Goal: Communication & Community: Answer question/provide support

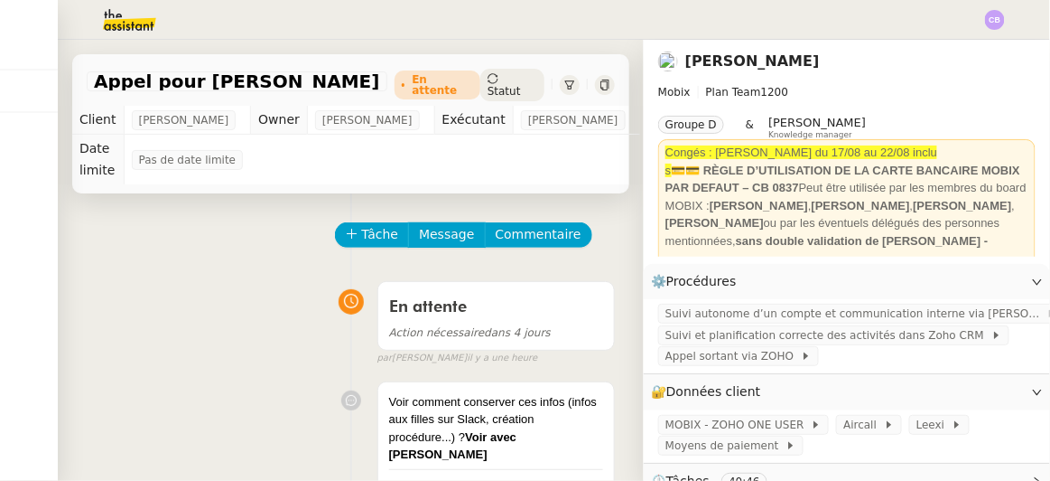
scroll to position [163, 0]
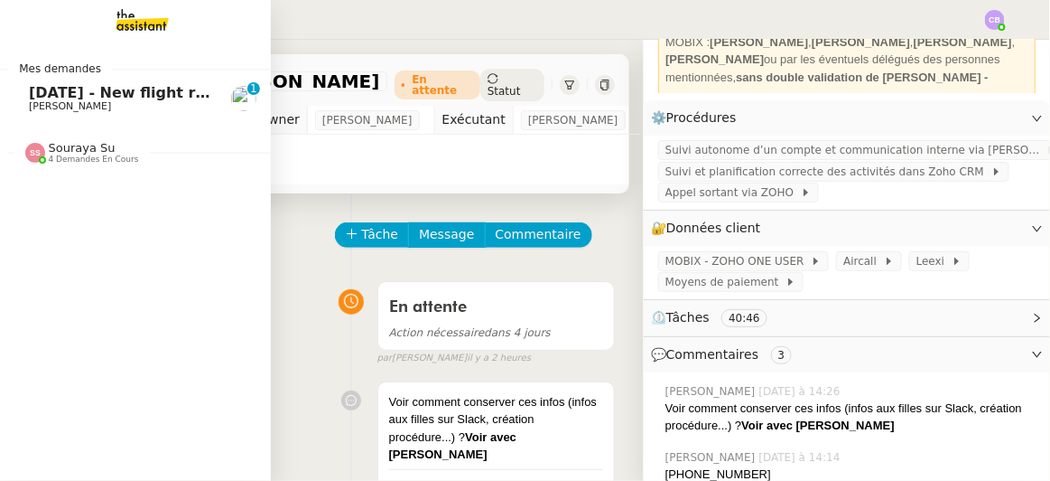
click at [51, 97] on span "[DATE] - New flight request - [GEOGRAPHIC_DATA][PERSON_NAME]" at bounding box center [300, 92] width 542 height 17
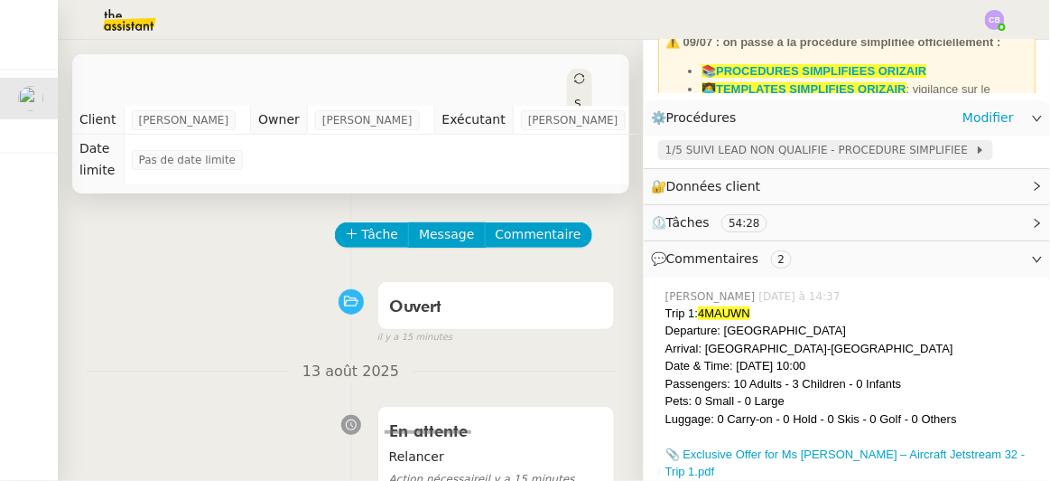
click at [761, 146] on span "1/5 SUIVI LEAD NON QUALIFIE - PROCEDURE SIMPLIFIEE" at bounding box center [821, 150] width 310 height 18
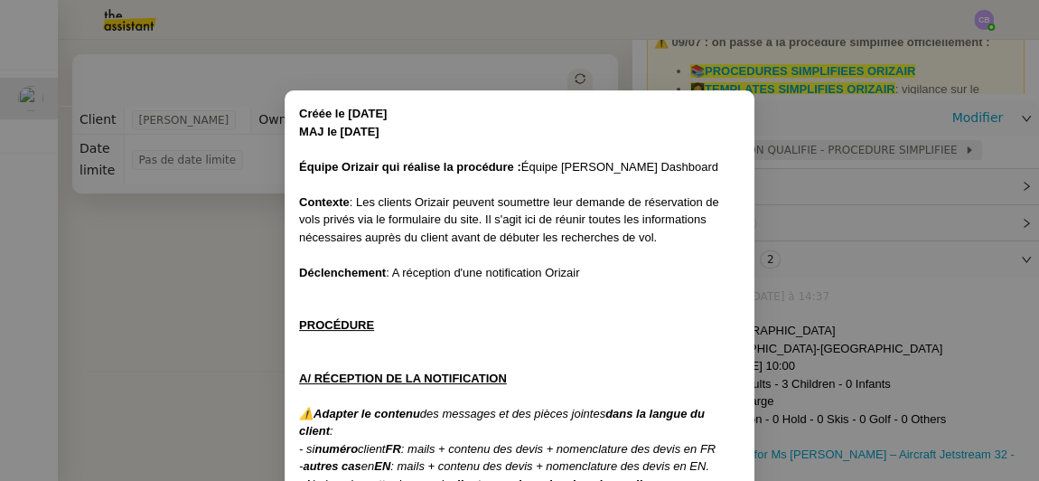
scroll to position [413, 0]
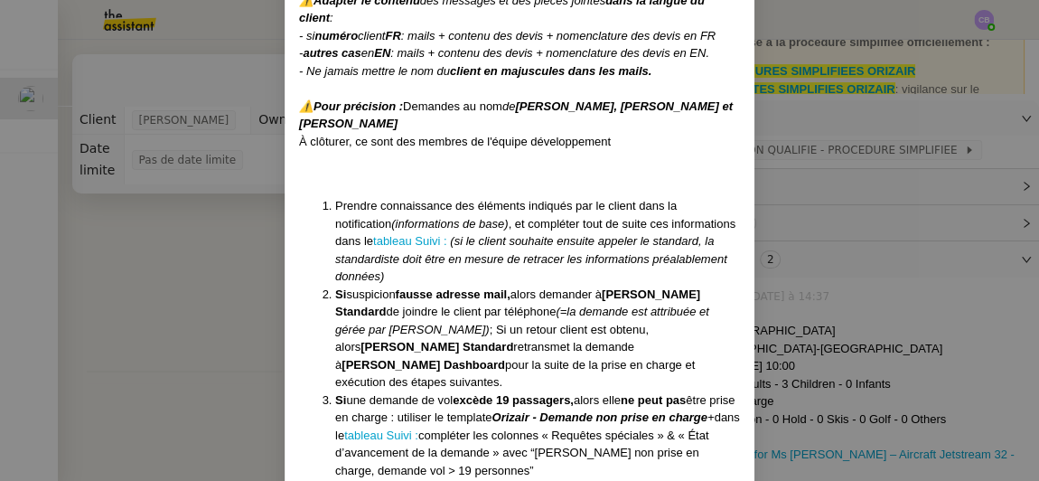
click at [252, 247] on nz-modal-container "Créée le [DATE] MAJ le [DATE] Équipe Orizair qui réalise la procédure : Équipe …" at bounding box center [519, 240] width 1039 height 481
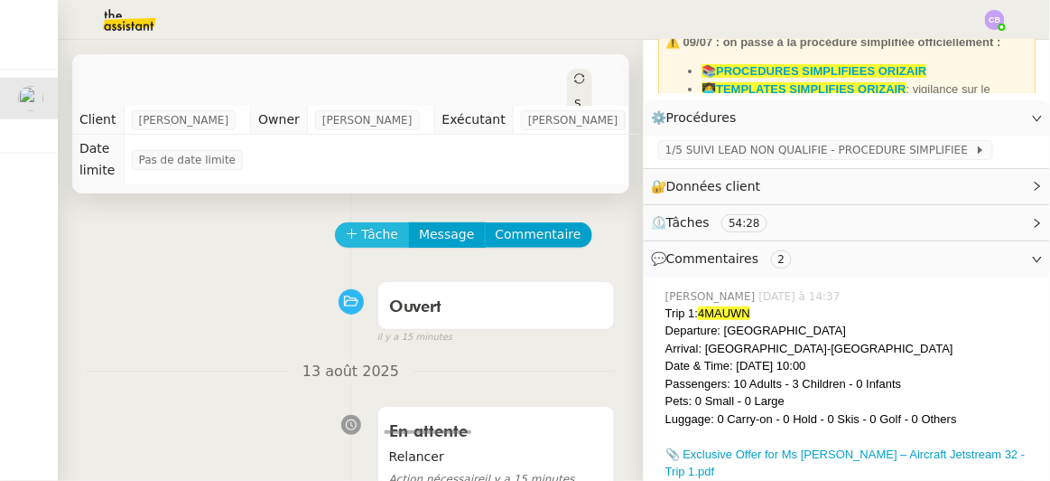
click at [362, 224] on span "Tâche" at bounding box center [380, 234] width 37 height 21
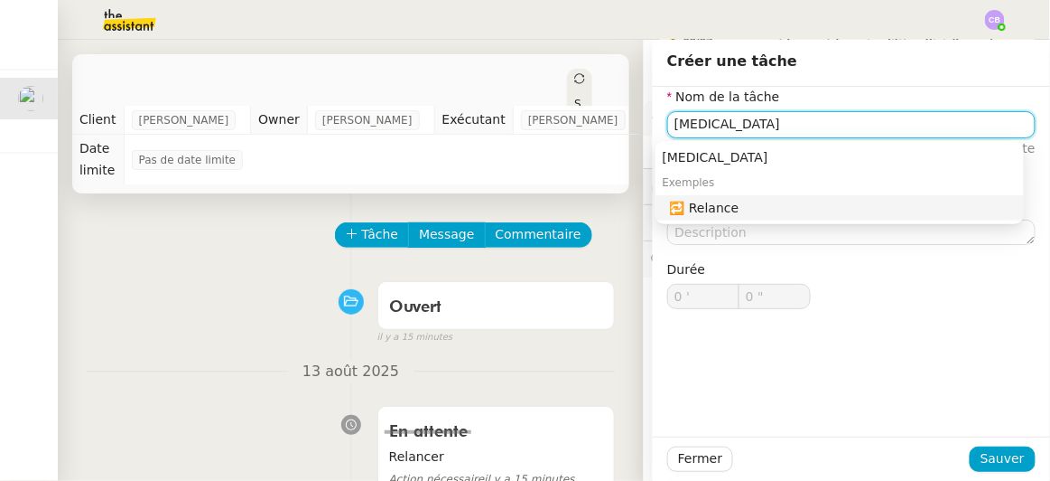
click at [711, 211] on div "🔁 Relance" at bounding box center [843, 208] width 347 height 16
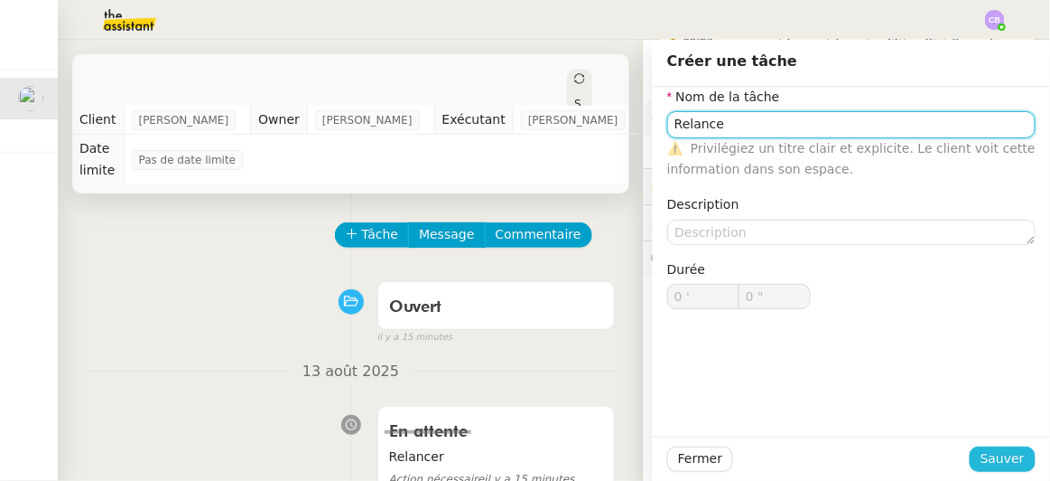
type input "Relance"
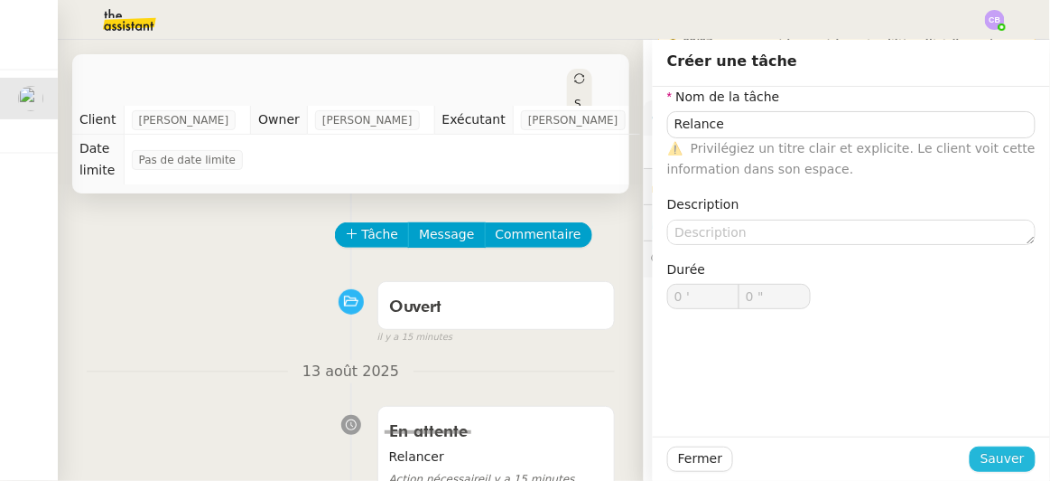
click at [981, 459] on span "Sauver" at bounding box center [1003, 458] width 44 height 21
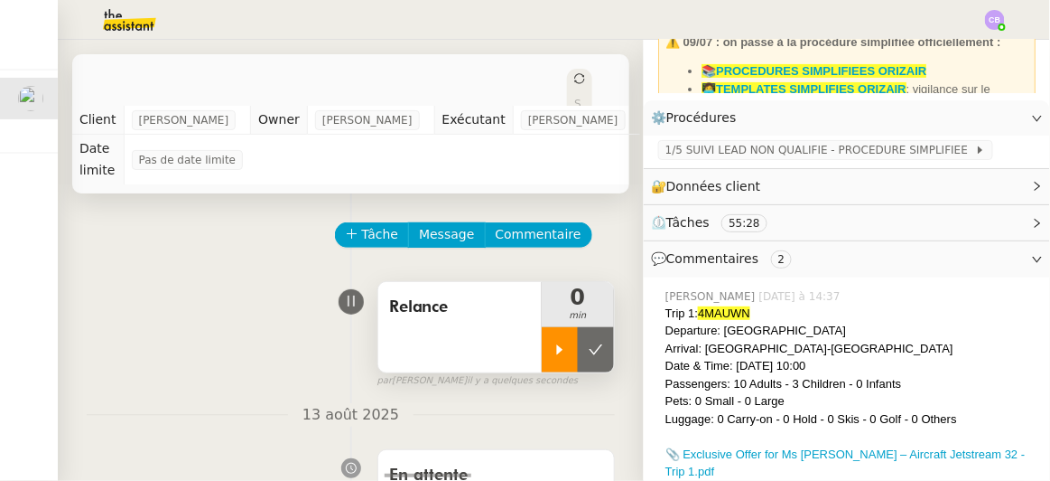
click at [542, 327] on div at bounding box center [560, 349] width 36 height 45
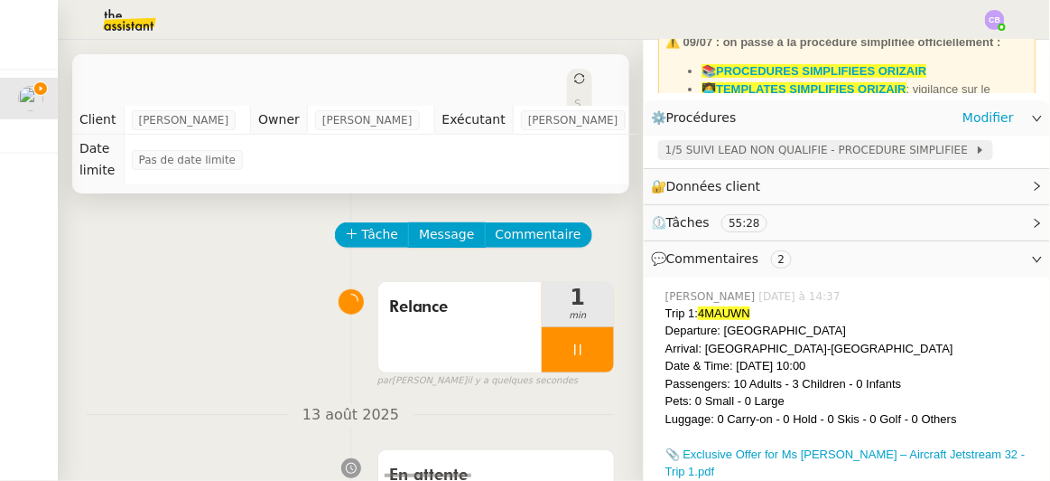
click at [742, 153] on span "1/5 SUIVI LEAD NON QUALIFIE - PROCEDURE SIMPLIFIEE" at bounding box center [821, 150] width 310 height 18
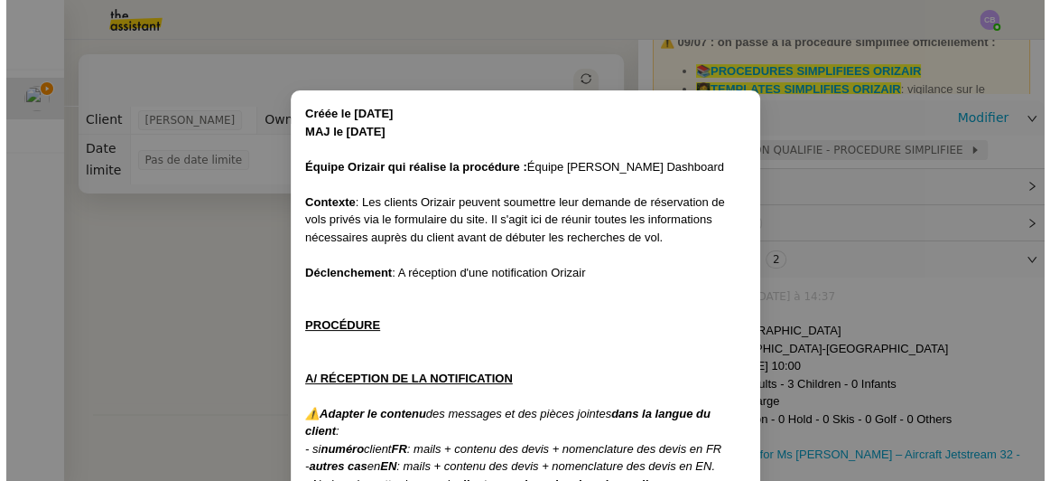
scroll to position [413, 0]
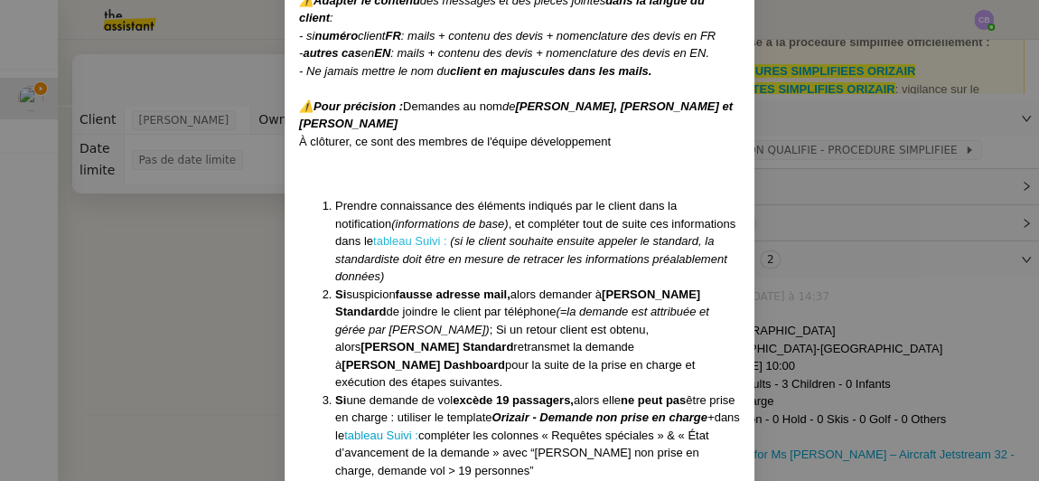
click at [373, 241] on link "tableau Suivi :" at bounding box center [410, 241] width 74 height 14
click at [201, 258] on nz-modal-container "Créée le [DATE] MAJ le [DATE] Équipe Orizair qui réalise la procédure : Équipe …" at bounding box center [519, 240] width 1039 height 481
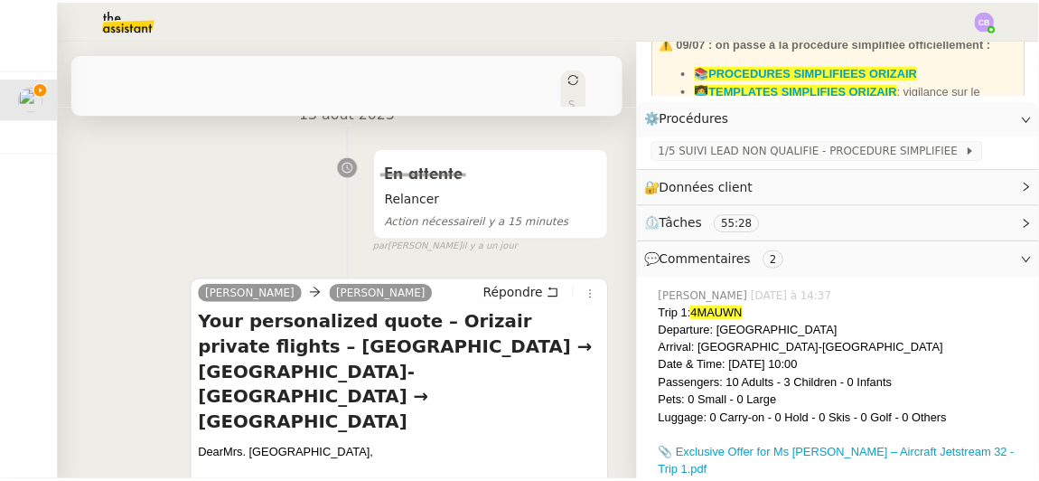
scroll to position [319, 0]
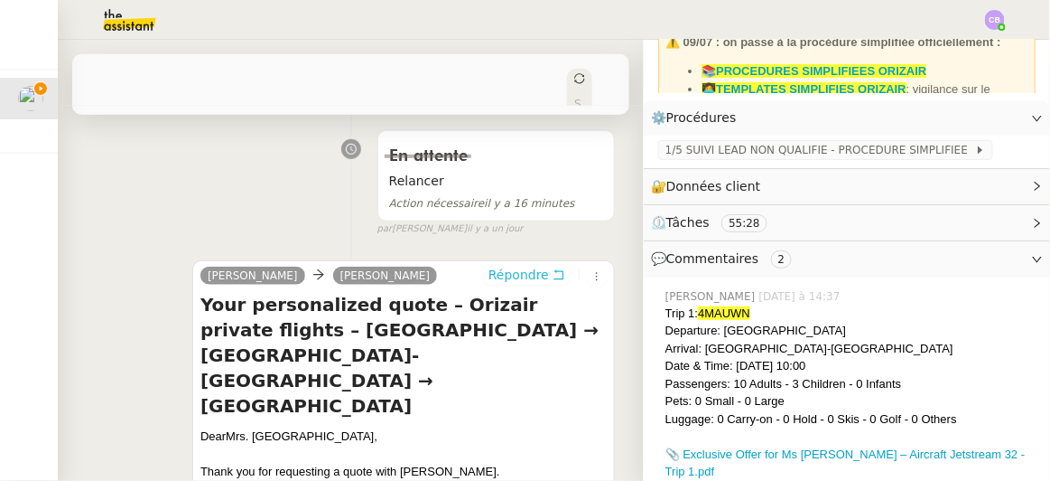
click at [501, 266] on span "Répondre" at bounding box center [519, 275] width 61 height 18
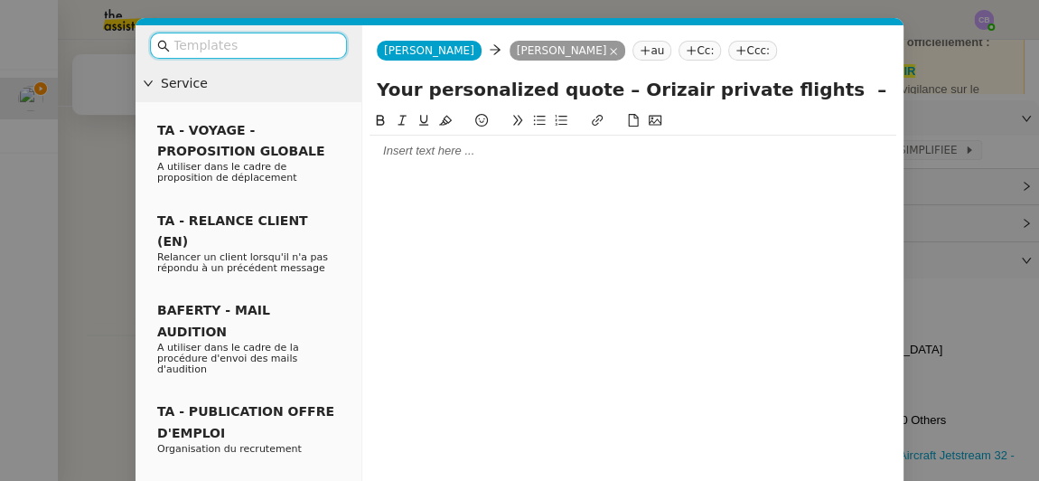
click at [331, 43] on input "text" at bounding box center [254, 45] width 163 height 21
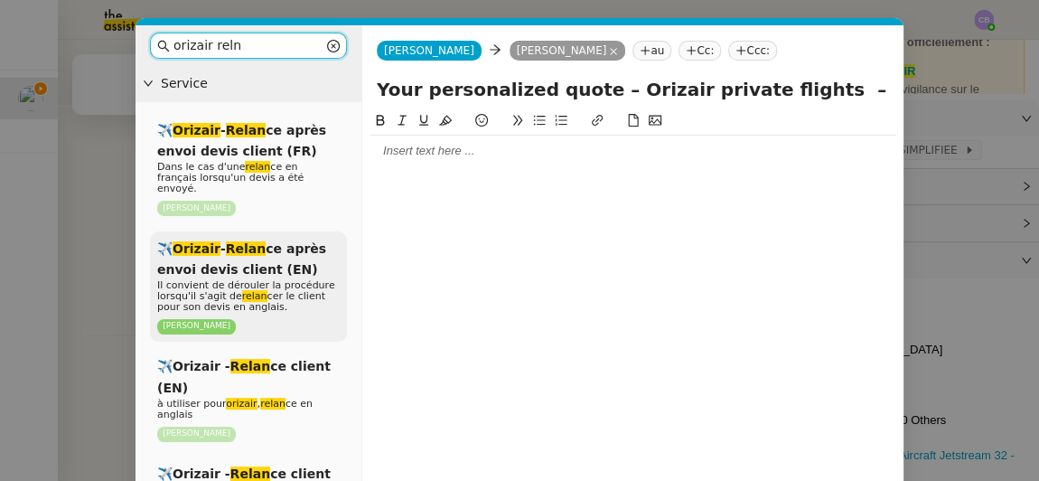
type input "orizair reln"
click at [267, 242] on span "✈️ Orizair - Relan ce après envoi devis client (EN)" at bounding box center [241, 258] width 169 height 35
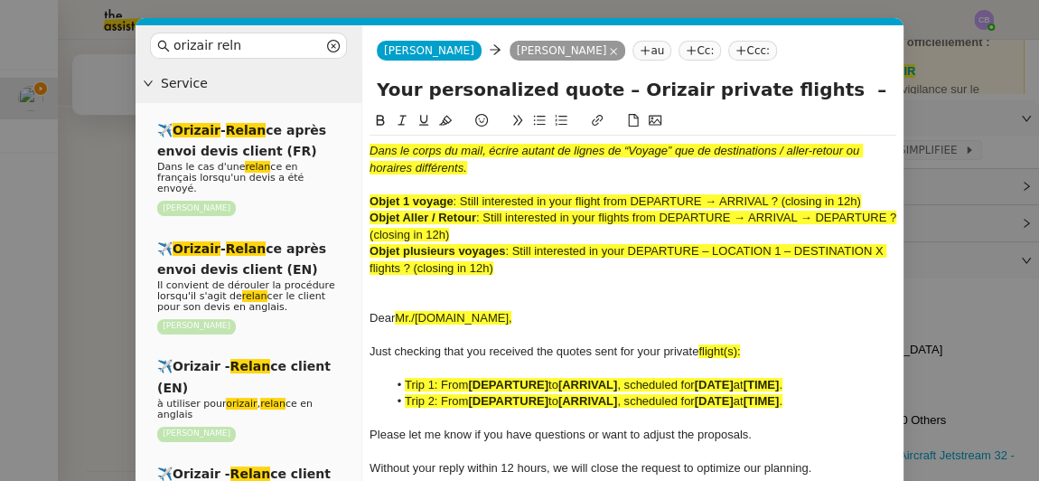
drag, startPoint x: 465, startPoint y: 232, endPoint x: 488, endPoint y: 216, distance: 27.8
click at [488, 216] on div "Objet Aller / Retour : Still interested in your flights from DEPARTURE → ARRIVA…" at bounding box center [632, 226] width 527 height 33
copy span "Still interested in your flights from DEPARTURE → ARRIVAL → DEPARTURE ? (closin…"
drag, startPoint x: 778, startPoint y: 92, endPoint x: 367, endPoint y: 95, distance: 411.0
click at [367, 95] on div "Your personalized quote – Orizair private flights – [GEOGRAPHIC_DATA] → [GEOGRA…" at bounding box center [632, 93] width 541 height 34
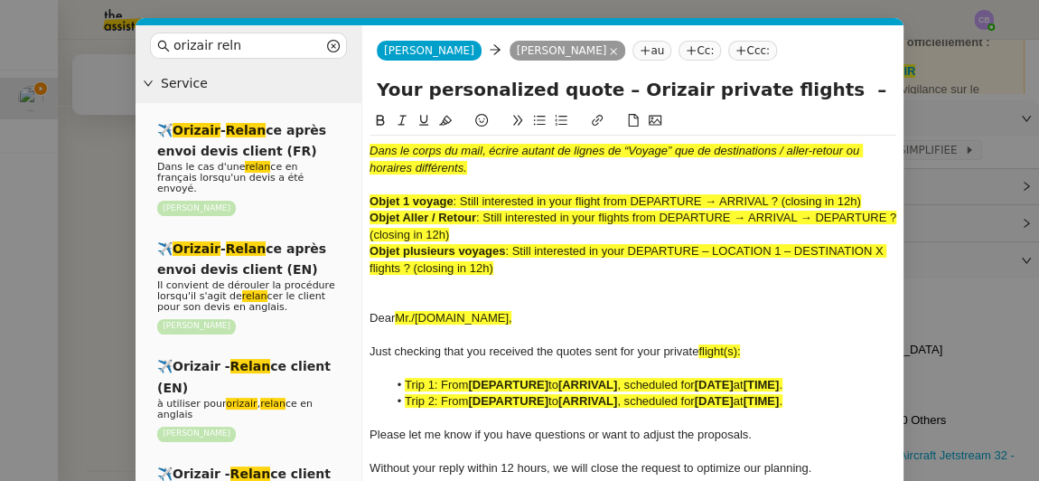
paste input "Still interested in your flights from DEPARTURE → ARRIVAL → DEPARTURE ? (closin…"
type input "Still interested in your flights from DEPARTURE → ARRIVAL → DEPARTURE ? (closin…"
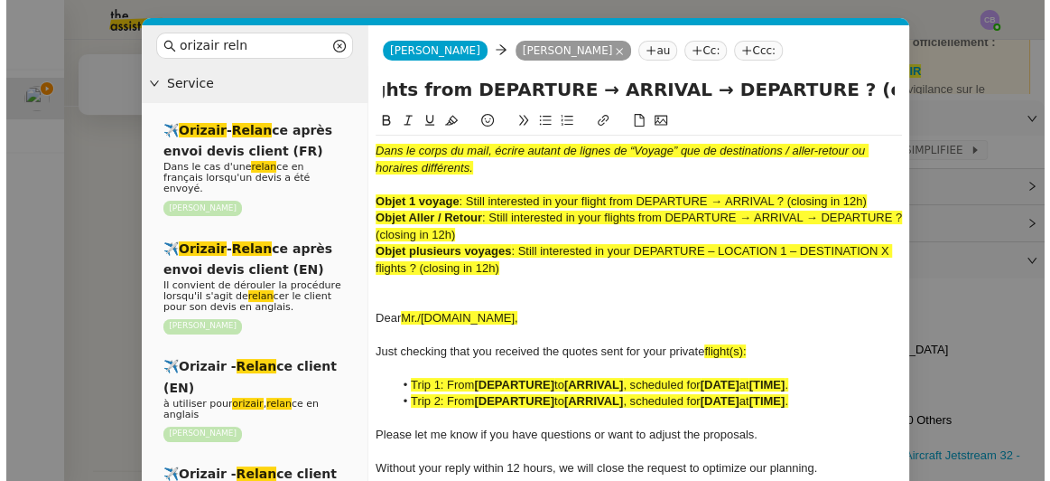
scroll to position [0, 0]
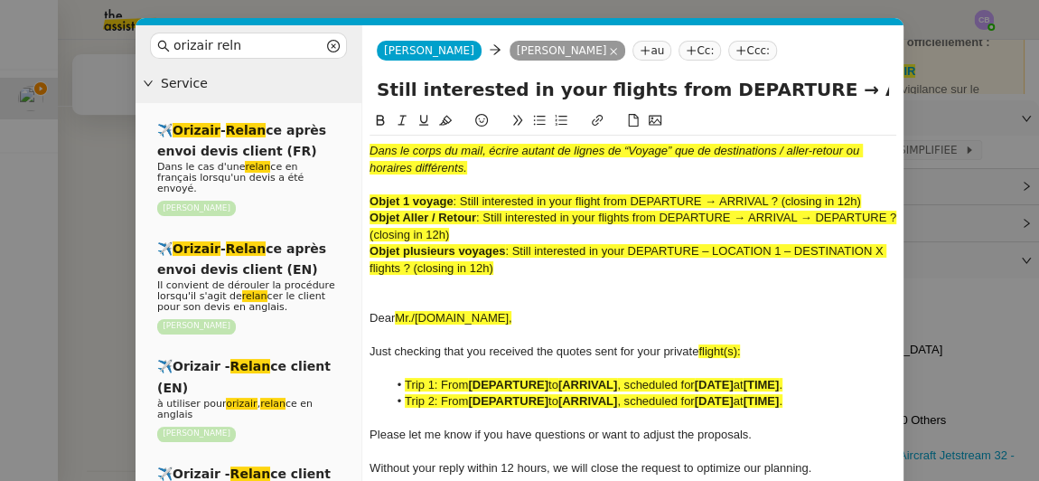
drag, startPoint x: 526, startPoint y: 275, endPoint x: 371, endPoint y: 149, distance: 199.0
click at [371, 149] on div "Dans le corps du mail, écrire autant de lignes de “Voyage” que de destinations …" at bounding box center [632, 359] width 527 height 448
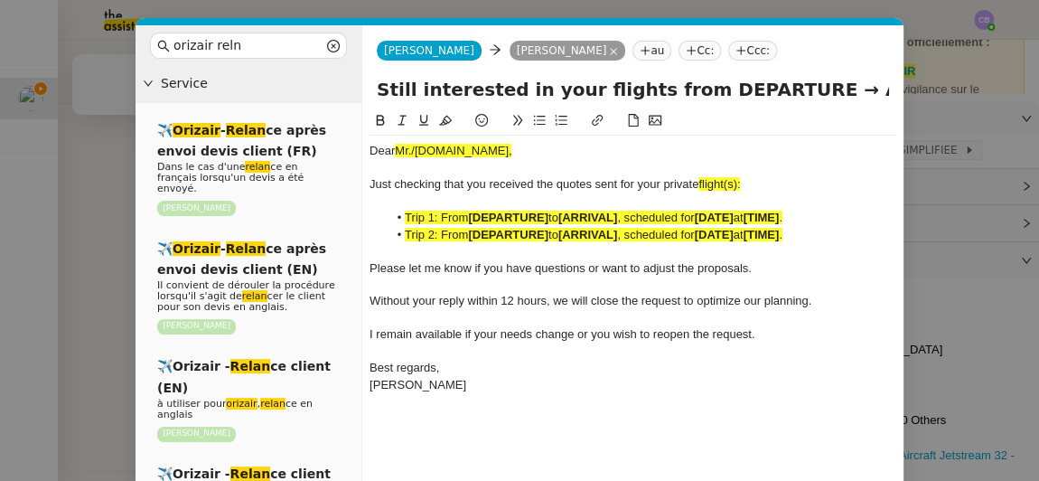
click at [119, 177] on nz-modal-container "orizair reln Service ✈️ Orizair - Relan ce après envoi devis client (FR) Dans l…" at bounding box center [519, 240] width 1039 height 481
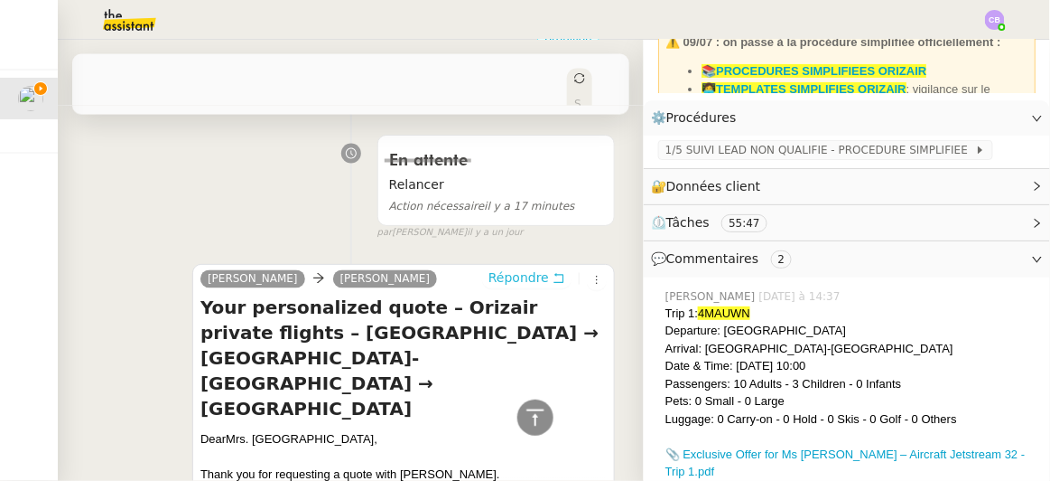
scroll to position [687, 0]
drag, startPoint x: 304, startPoint y: 366, endPoint x: 228, endPoint y: 366, distance: 76.8
click at [228, 431] on div "Dear Mrs. [GEOGRAPHIC_DATA]," at bounding box center [404, 440] width 406 height 18
copy div "Mrs. [GEOGRAPHIC_DATA]"
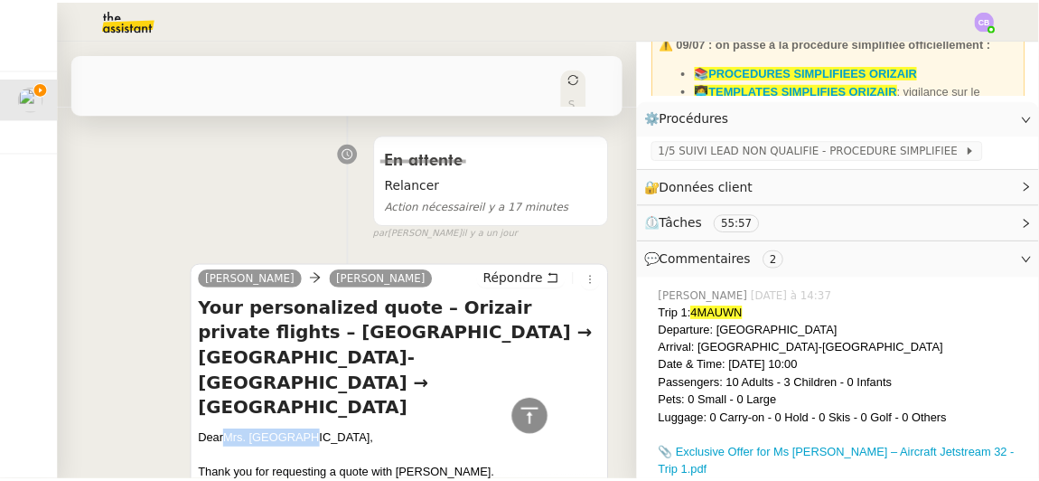
scroll to position [183, 0]
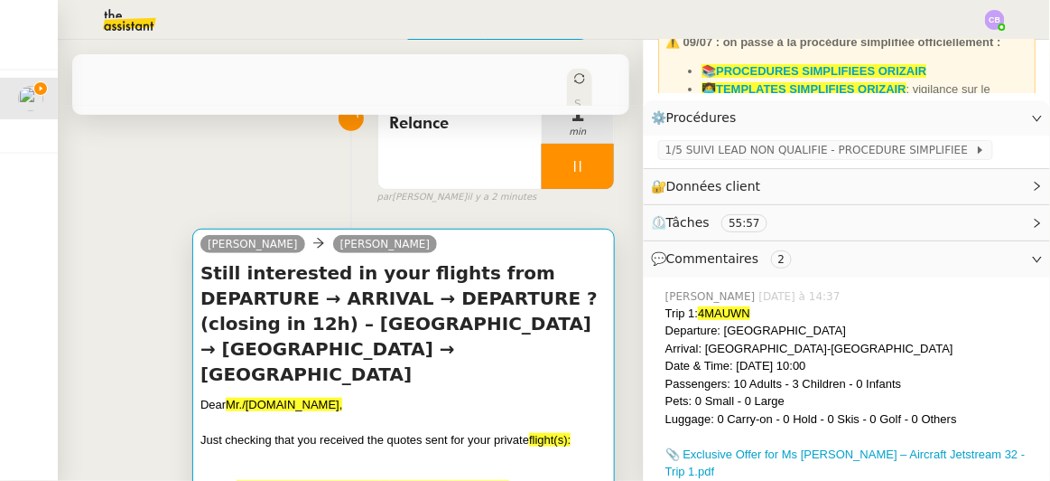
click at [523, 338] on h4 "Still interested in your flights from DEPARTURE → ARRIVAL → DEPARTURE ? (closin…" at bounding box center [404, 323] width 406 height 126
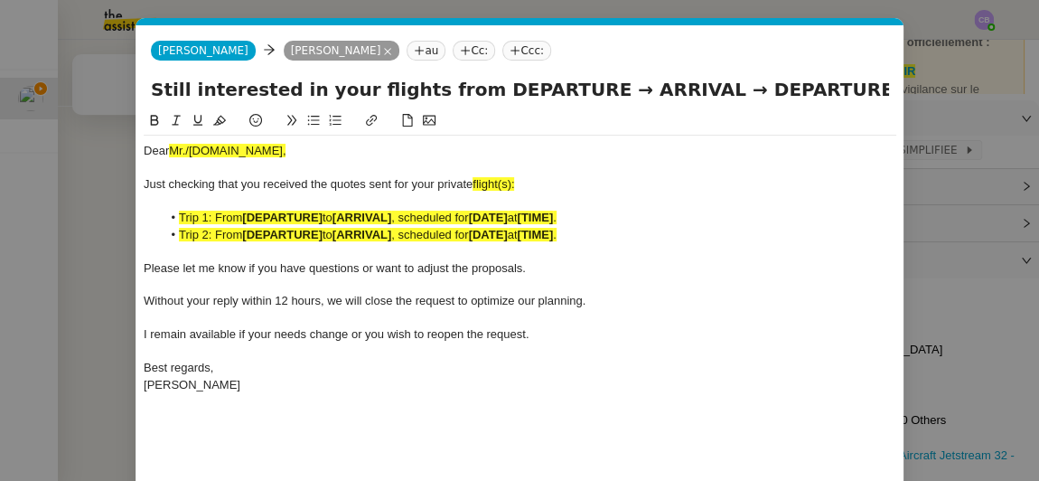
scroll to position [0, 96]
click at [246, 164] on div at bounding box center [520, 168] width 752 height 16
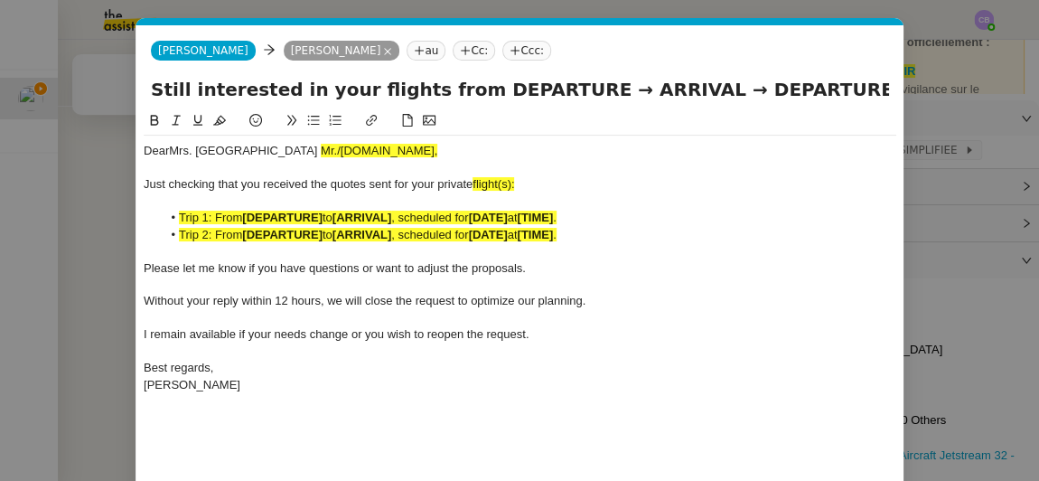
scroll to position [0, 0]
click at [596, 150] on div "Dear Mrs. [GEOGRAPHIC_DATA]," at bounding box center [520, 151] width 752 height 16
click at [499, 173] on div at bounding box center [520, 168] width 752 height 16
click at [512, 182] on span "flight(s):" at bounding box center [493, 184] width 42 height 14
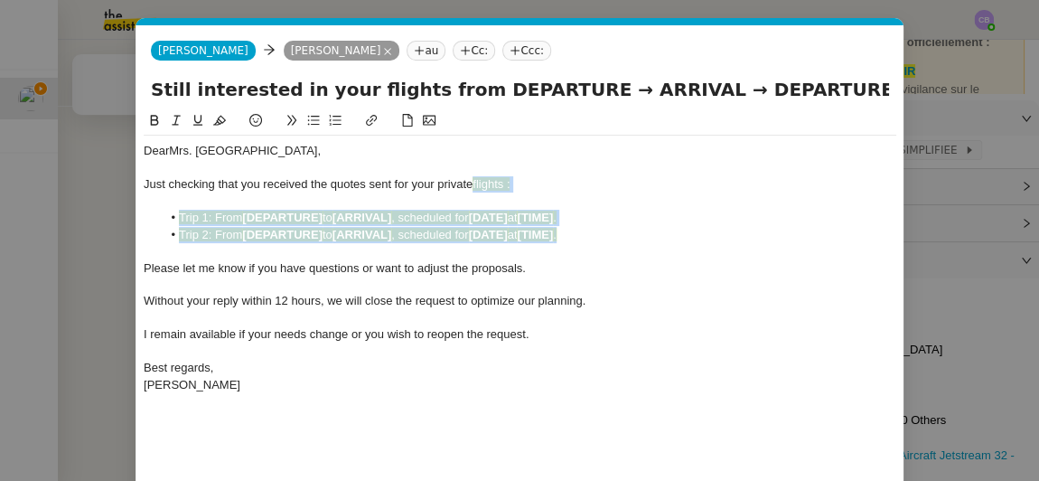
drag, startPoint x: 579, startPoint y: 234, endPoint x: 476, endPoint y: 182, distance: 115.1
click at [476, 182] on div "Dear Mrs. [PERSON_NAME] checking that you received the quotes sent for your pri…" at bounding box center [520, 267] width 752 height 265
click at [215, 123] on icon at bounding box center [219, 120] width 13 height 13
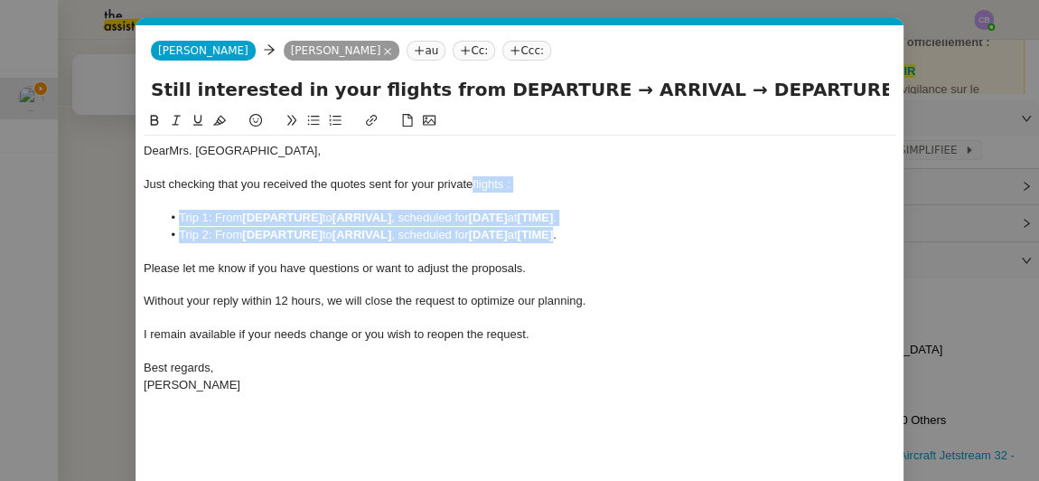
click at [462, 222] on li "Trip 1: From [DEPARTURE] to [ARRIVAL] , scheduled for [DATE] at [TIME] ." at bounding box center [529, 218] width 735 height 16
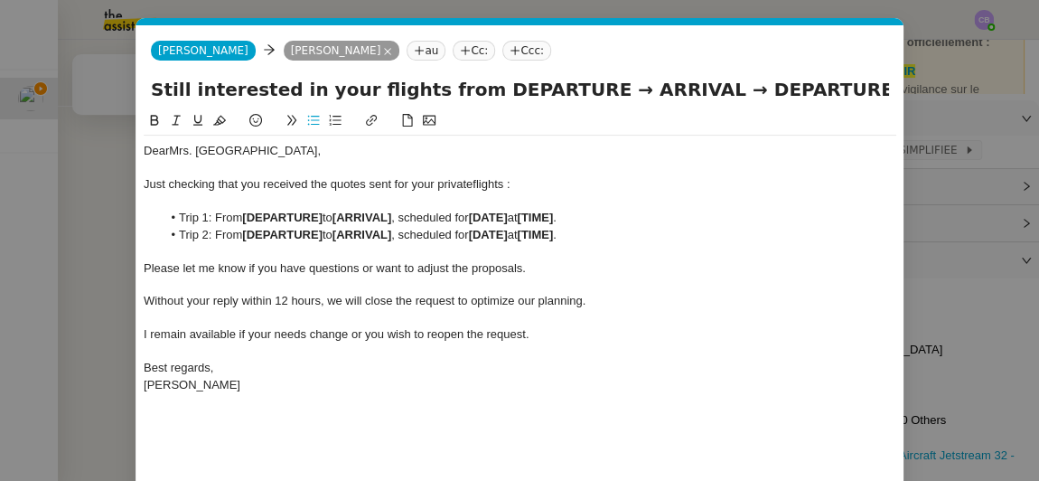
click at [763, 96] on input "Still interested in your flights from DEPARTURE → ARRIVAL → DEPARTURE ? (closin…" at bounding box center [520, 89] width 738 height 27
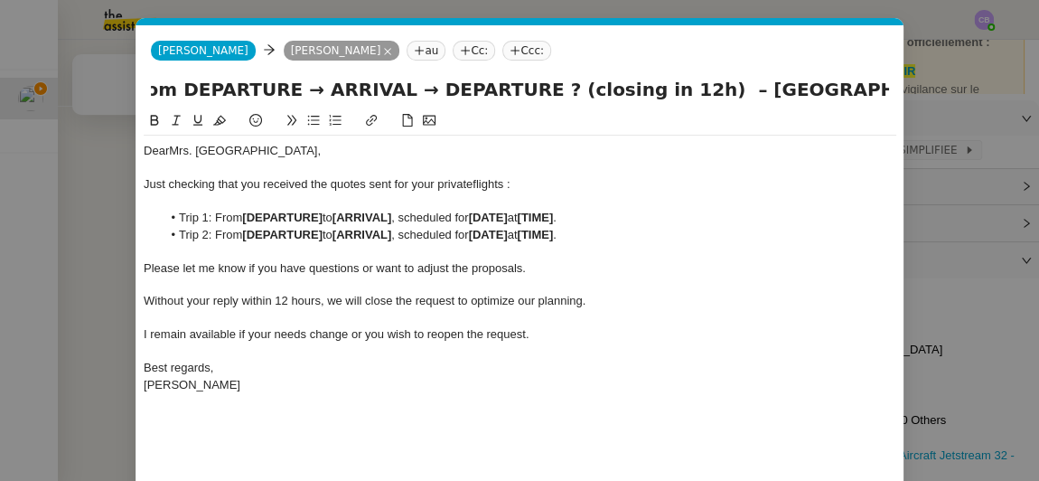
scroll to position [0, 359]
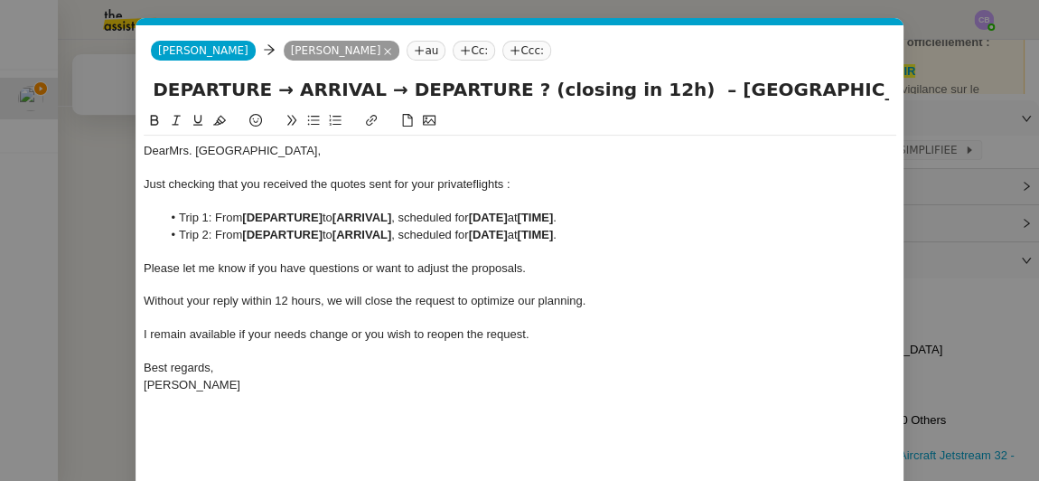
drag, startPoint x: 716, startPoint y: 90, endPoint x: 594, endPoint y: 95, distance: 122.0
click at [594, 95] on input "Still interested in your flights from DEPARTURE → ARRIVAL → DEPARTURE ? (closin…" at bounding box center [520, 89] width 738 height 27
click at [188, 93] on input "Still interested in your flights from DEPARTURE → ARRIVAL → DEPARTURE ? (closin…" at bounding box center [520, 89] width 738 height 27
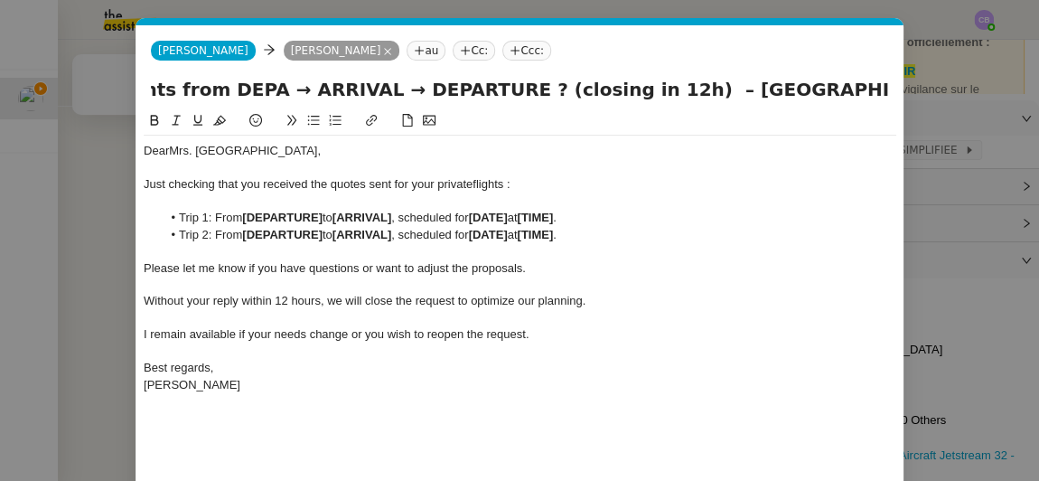
scroll to position [0, 265]
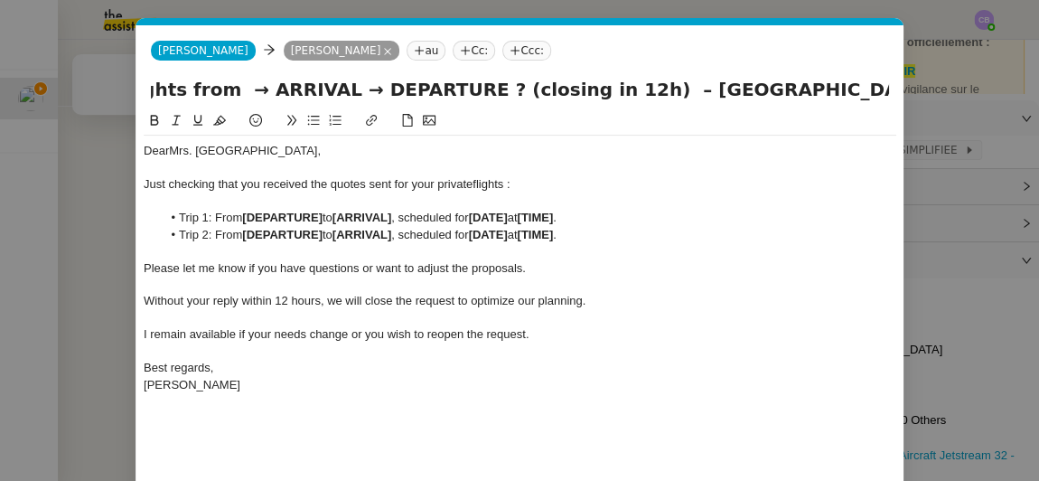
paste input "[GEOGRAPHIC_DATA]"
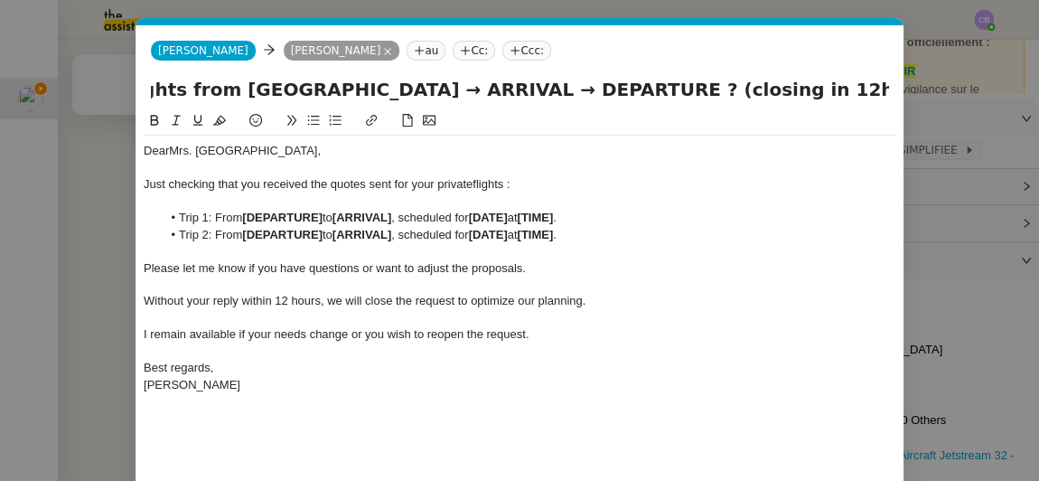
click at [710, 93] on input "Still interested in your flights from [GEOGRAPHIC_DATA] → ARRIVAL → DEPARTURE ?…" at bounding box center [520, 89] width 738 height 27
drag, startPoint x: 715, startPoint y: 95, endPoint x: 750, endPoint y: 91, distance: 34.5
click at [750, 91] on input "Still interested in your flights from [GEOGRAPHIC_DATA] → ARRIVAL → DEPARTURE ?…" at bounding box center [520, 89] width 738 height 27
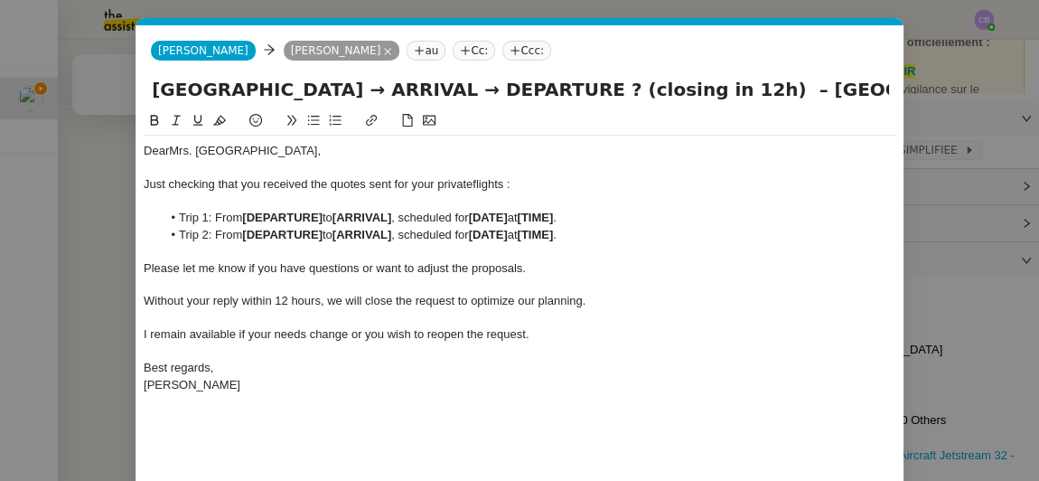
scroll to position [0, 397]
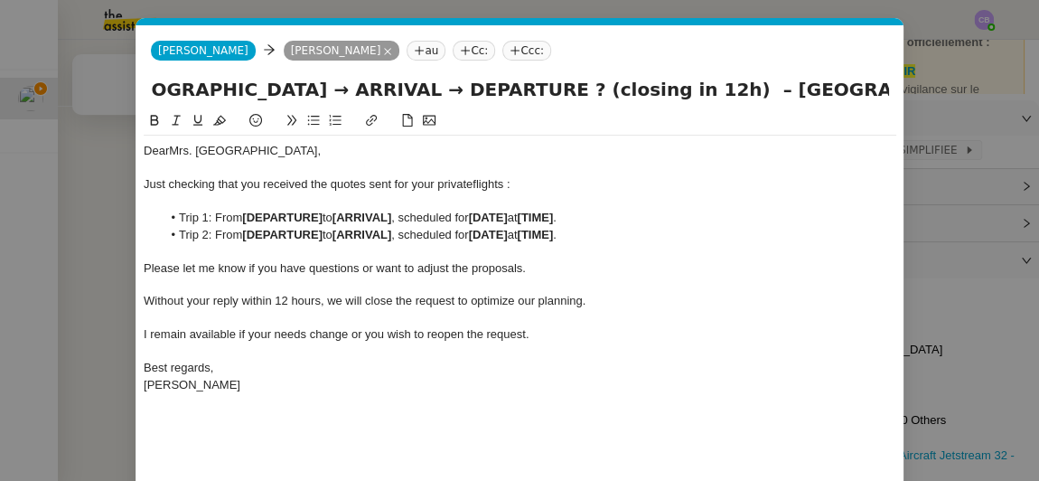
drag, startPoint x: 714, startPoint y: 88, endPoint x: 822, endPoint y: 85, distance: 107.5
click at [822, 85] on input "Still interested in your flights from [GEOGRAPHIC_DATA] → ARRIVAL → DEPARTURE ?…" at bounding box center [520, 89] width 738 height 27
click at [274, 93] on input "Still interested in your flights from [GEOGRAPHIC_DATA] → ARRIVAL → DEPARTURE ?…" at bounding box center [520, 89] width 738 height 27
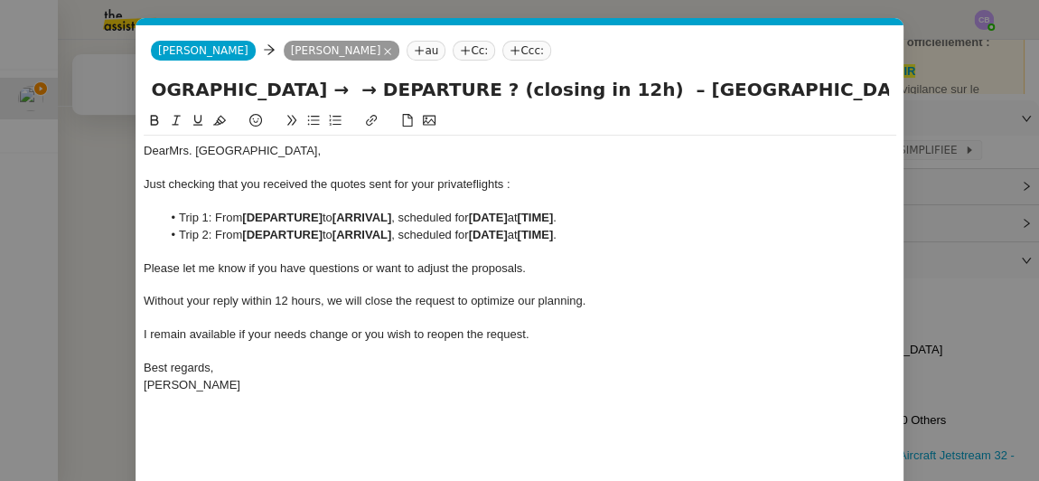
paste input "Malaga-[GEOGRAPHIC_DATA]"
click at [723, 89] on input "Still interested in your flights from [GEOGRAPHIC_DATA] → [GEOGRAPHIC_DATA]-[GE…" at bounding box center [520, 89] width 738 height 27
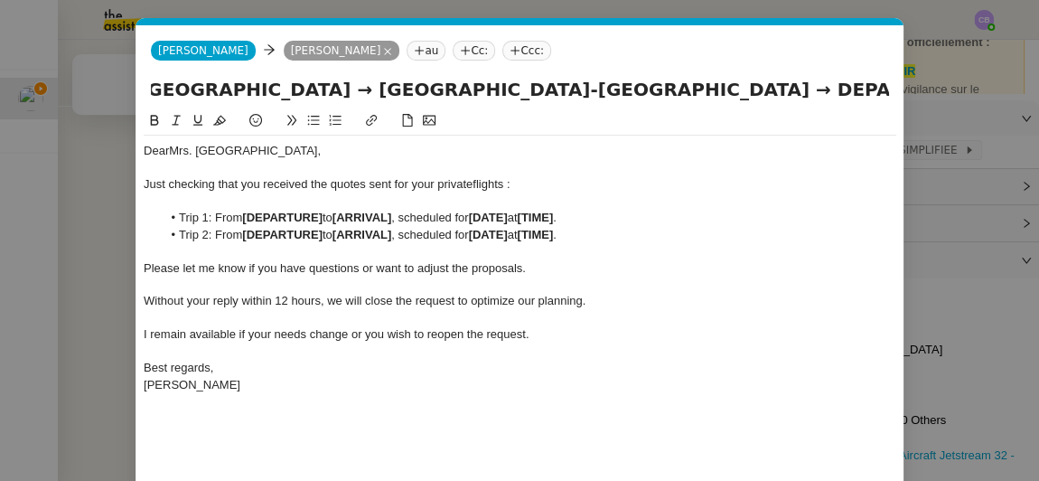
scroll to position [0, 357]
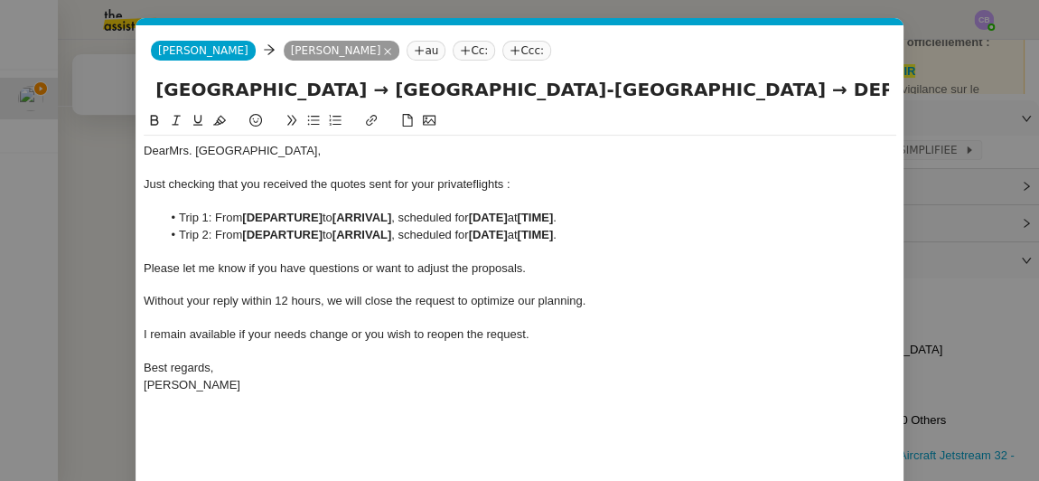
drag, startPoint x: 773, startPoint y: 88, endPoint x: 854, endPoint y: 84, distance: 80.5
click at [854, 84] on input "Still interested in your flights from [GEOGRAPHIC_DATA] → [GEOGRAPHIC_DATA]-[GE…" at bounding box center [520, 89] width 738 height 27
drag, startPoint x: 770, startPoint y: 87, endPoint x: 891, endPoint y: 89, distance: 121.1
click at [891, 89] on div "Still interested in your flights from [GEOGRAPHIC_DATA] → [GEOGRAPHIC_DATA]-[GE…" at bounding box center [519, 93] width 767 height 34
click at [610, 99] on input "Still interested in your flights from [GEOGRAPHIC_DATA] → [GEOGRAPHIC_DATA]-[GE…" at bounding box center [520, 89] width 738 height 27
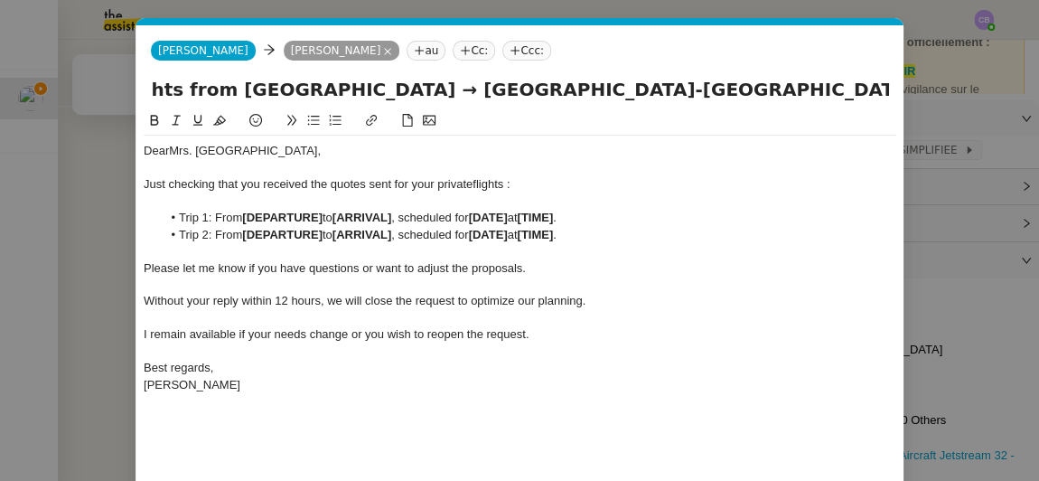
scroll to position [0, 256]
paste input "[GEOGRAPHIC_DATA]"
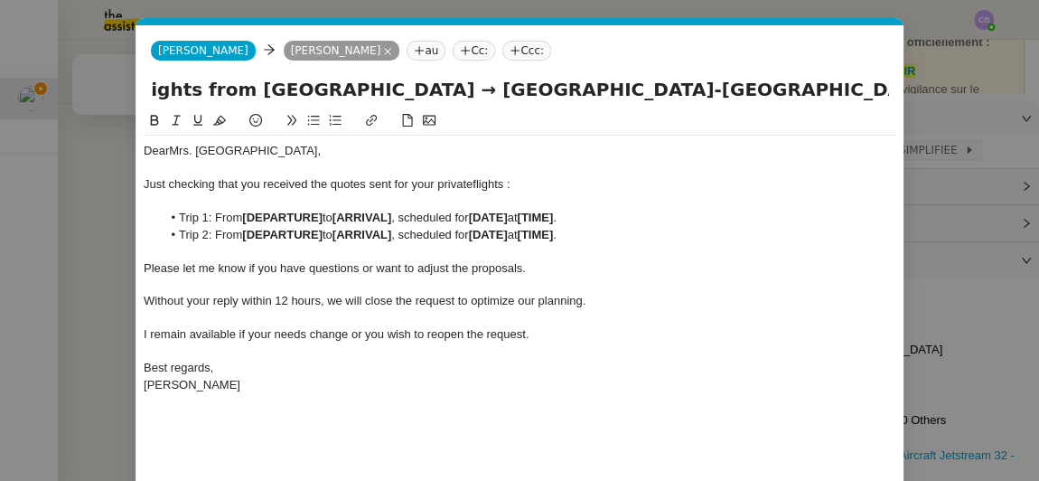
drag, startPoint x: 204, startPoint y: 89, endPoint x: 321, endPoint y: 87, distance: 116.5
click at [321, 87] on input "Still interested in your flights from [GEOGRAPHIC_DATA] → [GEOGRAPHIC_DATA]-[GE…" at bounding box center [520, 89] width 738 height 27
type input "Still interested in your flights from [GEOGRAPHIC_DATA] → [GEOGRAPHIC_DATA]-[GE…"
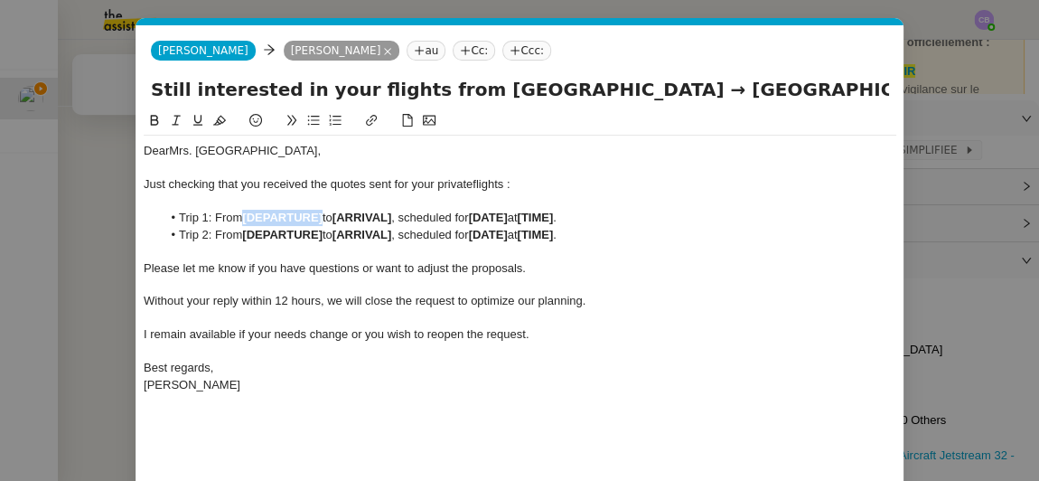
drag, startPoint x: 323, startPoint y: 217, endPoint x: 247, endPoint y: 215, distance: 76.8
click at [247, 215] on strong "[DEPARTURE]" at bounding box center [282, 217] width 80 height 14
click at [247, 215] on li "Trip 1: From [GEOGRAPHIC_DATA] to [ARRIVAL] , scheduled for [DATE] at [TIME] ." at bounding box center [529, 218] width 735 height 16
drag, startPoint x: 247, startPoint y: 215, endPoint x: 302, endPoint y: 211, distance: 55.2
click at [302, 211] on li "Trip 1: From [GEOGRAPHIC_DATA] to [ARRIVAL] , scheduled for [DATE] at [TIME] ." at bounding box center [529, 218] width 735 height 16
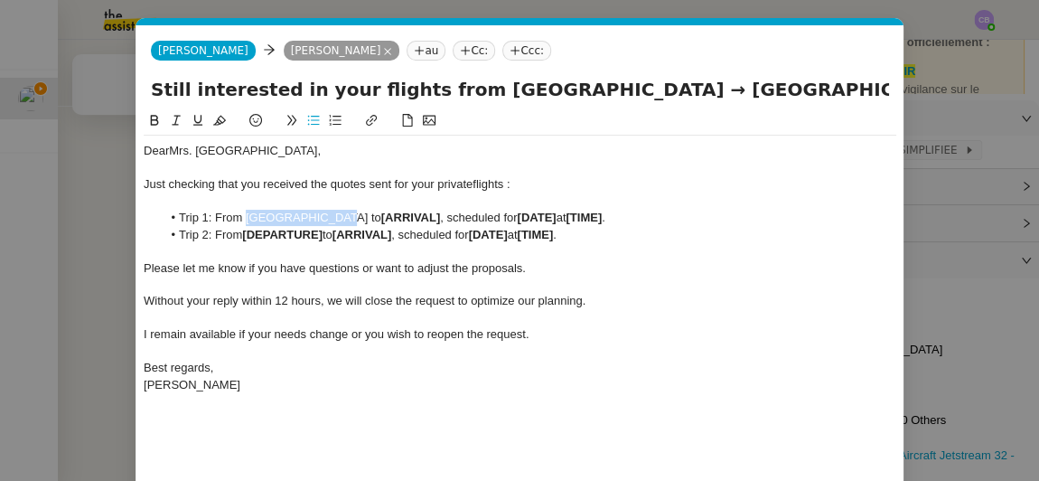
click at [161, 125] on button at bounding box center [155, 120] width 22 height 21
copy li "Trip 1: From"
click at [397, 241] on li "Trip 2: From [DEPARTURE] to [ARRIVAL] , scheduled for [DATE] at [TIME] ." at bounding box center [529, 235] width 735 height 16
drag, startPoint x: 599, startPoint y: 80, endPoint x: 840, endPoint y: 98, distance: 241.8
click at [840, 98] on input "Still interested in your flights from [GEOGRAPHIC_DATA] → [GEOGRAPHIC_DATA]-[GE…" at bounding box center [520, 89] width 738 height 27
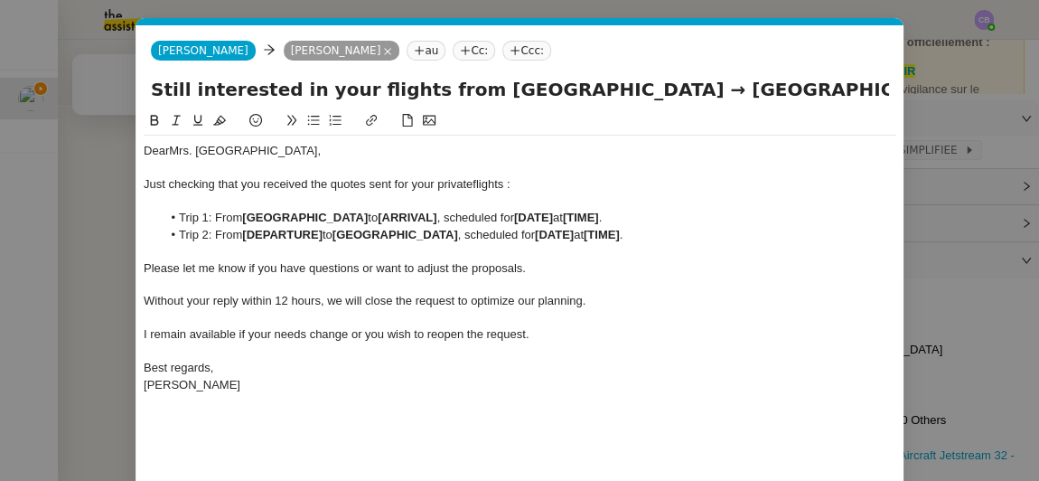
click at [400, 221] on li "Trip 1: From [GEOGRAPHIC_DATA] to [ARRIVAL] , scheduled for [DATE] at [TIME] ." at bounding box center [529, 218] width 735 height 16
drag, startPoint x: 490, startPoint y: 209, endPoint x: 342, endPoint y: 210, distance: 148.1
click at [342, 210] on li "Trip 1: From [GEOGRAPHIC_DATA] to [GEOGRAPHIC_DATA], scheduled for [DATE] at [T…" at bounding box center [529, 218] width 735 height 16
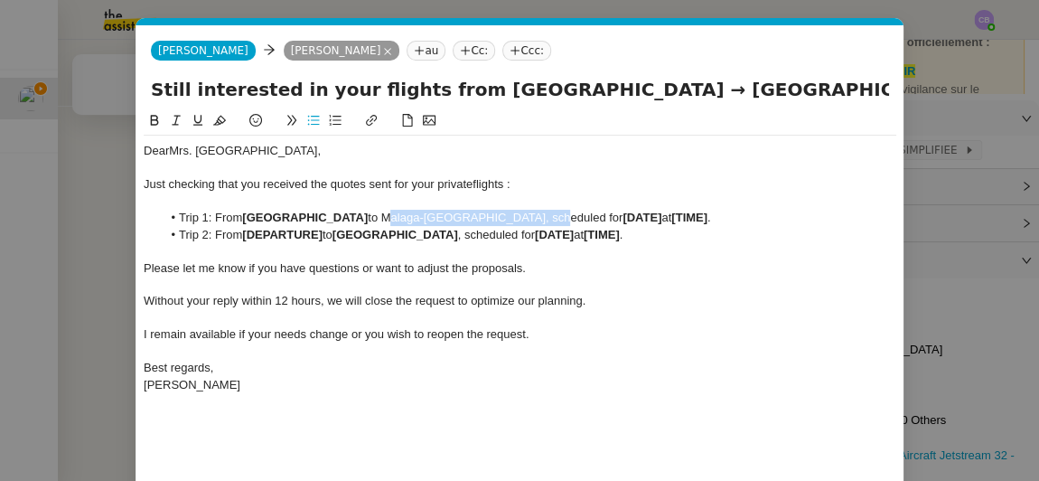
click at [154, 120] on icon at bounding box center [154, 120] width 13 height 13
copy li "Malaga-[GEOGRAPHIC_DATA]"
click at [327, 240] on li "Trip 2: From [DEPARTURE] to [GEOGRAPHIC_DATA] , scheduled for [DATE] at [TIME] ." at bounding box center [529, 235] width 735 height 16
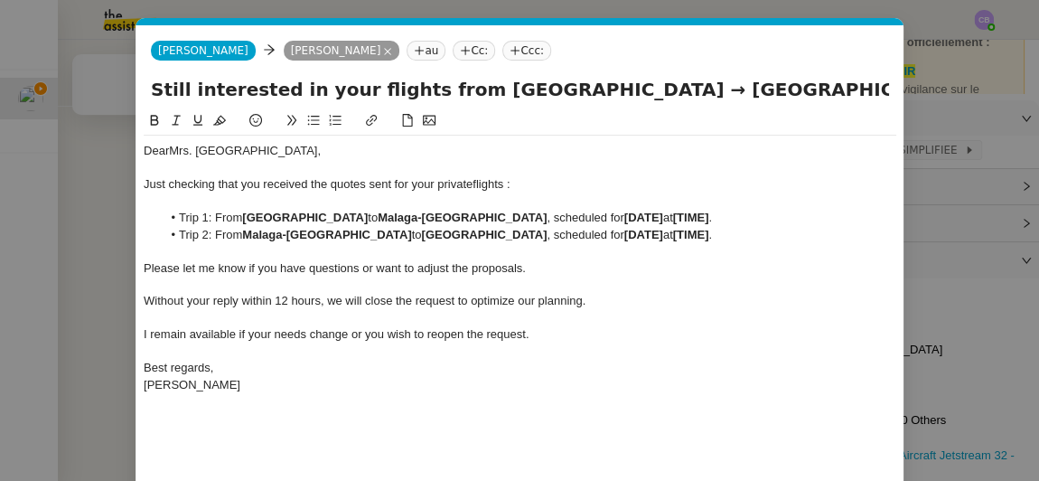
click at [624, 219] on strong "[DATE]" at bounding box center [643, 217] width 39 height 14
drag, startPoint x: 725, startPoint y: 213, endPoint x: 582, endPoint y: 211, distance: 143.6
click at [582, 211] on li "Trip 1: From [GEOGRAPHIC_DATA] to [GEOGRAPHIC_DATA]-[GEOGRAPHIC_DATA] , schedul…" at bounding box center [529, 218] width 735 height 16
click at [151, 118] on icon at bounding box center [155, 120] width 8 height 11
copy li ", scheduled for"
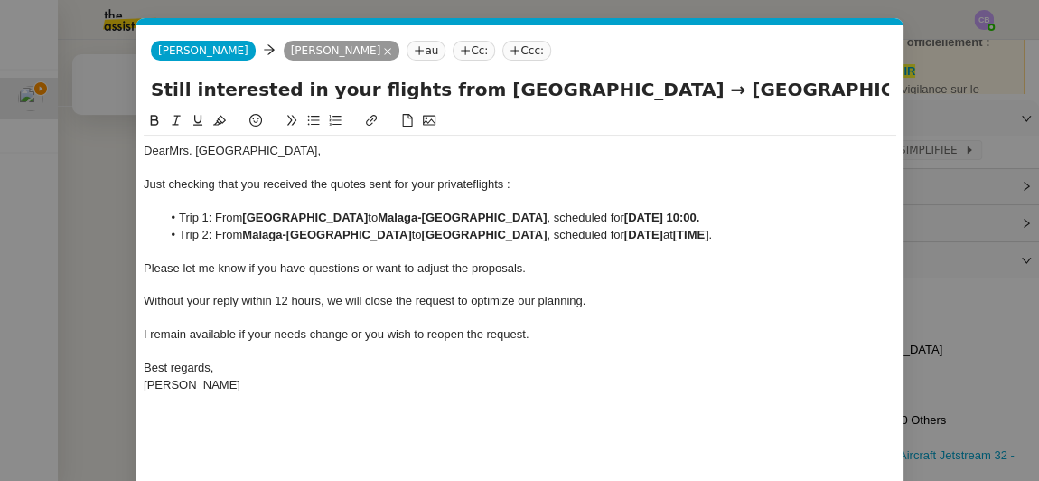
click at [693, 239] on li "Trip 2: From [GEOGRAPHIC_DATA]-[GEOGRAPHIC_DATA] to [GEOGRAPHIC_DATA] , schedul…" at bounding box center [529, 235] width 735 height 16
click at [624, 234] on strong "[DATE] 10:00." at bounding box center [662, 235] width 76 height 14
click at [589, 234] on li "Trip 2: From [GEOGRAPHIC_DATA]-[GEOGRAPHIC_DATA] to [GEOGRAPHIC_DATA] , schedul…" at bounding box center [529, 235] width 735 height 16
drag, startPoint x: 595, startPoint y: 237, endPoint x: 579, endPoint y: 235, distance: 16.4
click at [579, 235] on li "Trip 2: From [GEOGRAPHIC_DATA]-[GEOGRAPHIC_DATA] to [GEOGRAPHIC_DATA] , schedul…" at bounding box center [529, 235] width 735 height 16
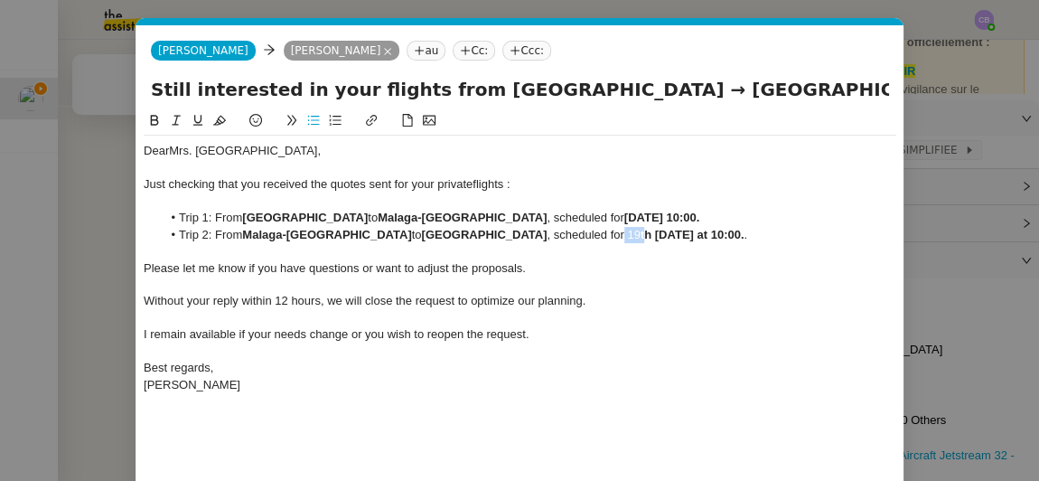
click at [151, 121] on icon at bounding box center [155, 120] width 8 height 11
click at [702, 243] on div at bounding box center [520, 251] width 752 height 16
click at [703, 240] on li "Trip 2: From [GEOGRAPHIC_DATA]-[GEOGRAPHIC_DATA] to [GEOGRAPHIC_DATA] , schedul…" at bounding box center [529, 235] width 735 height 16
click at [816, 280] on div at bounding box center [520, 284] width 752 height 16
click at [509, 93] on input "Still interested in your flights from [GEOGRAPHIC_DATA] → [GEOGRAPHIC_DATA]-[GE…" at bounding box center [520, 89] width 738 height 27
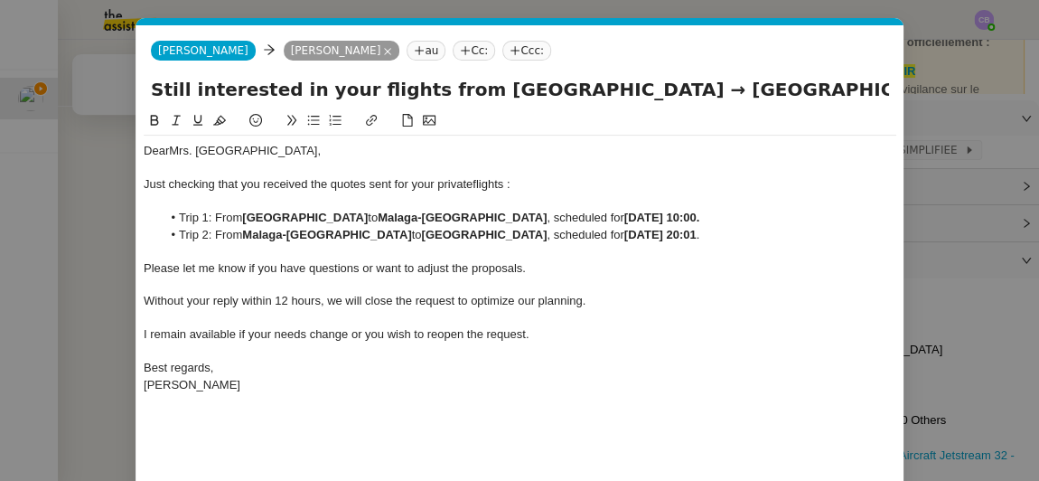
click at [430, 364] on div "Best regards," at bounding box center [520, 367] width 752 height 16
click at [462, 425] on div "Dear Mrs. [PERSON_NAME] checking that you received the quotes sent for your pri…" at bounding box center [520, 325] width 752 height 430
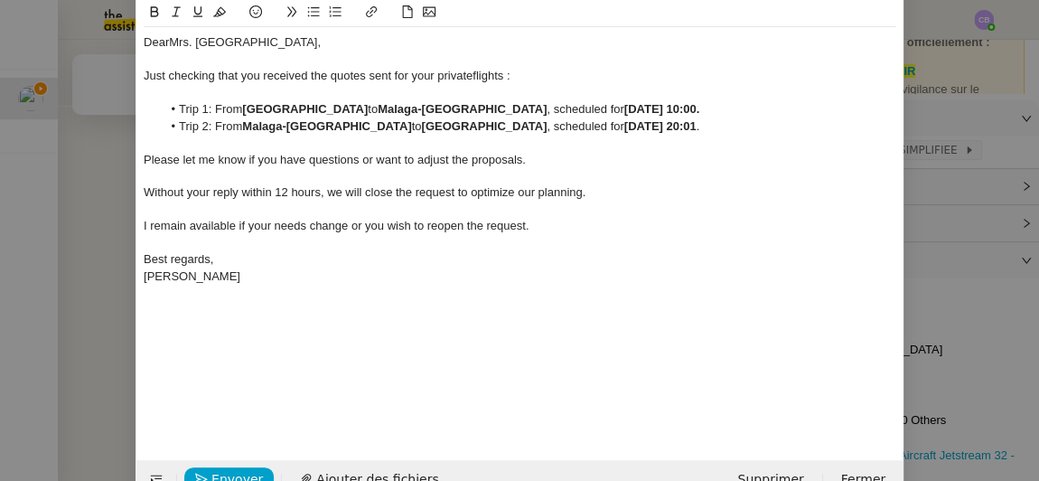
scroll to position [148, 0]
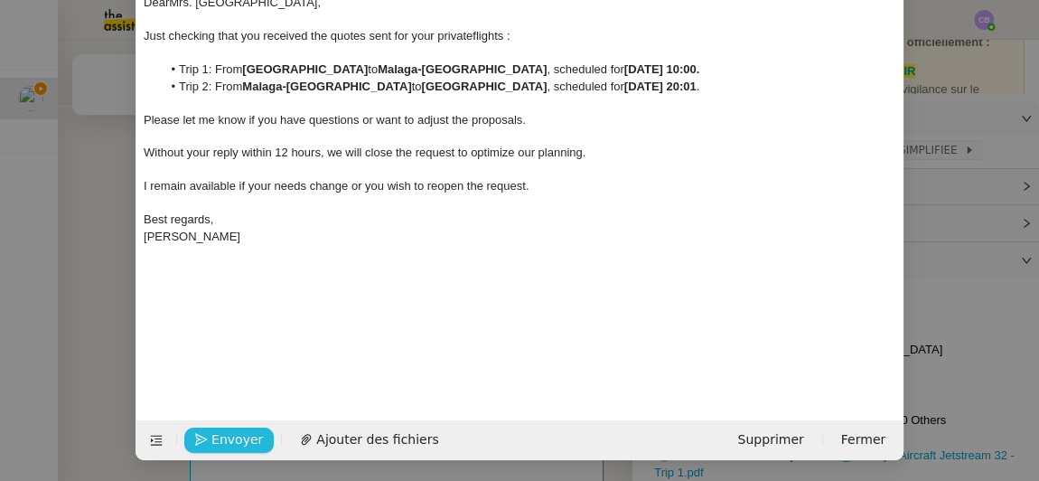
click at [249, 436] on button "Envoyer" at bounding box center [228, 439] width 89 height 25
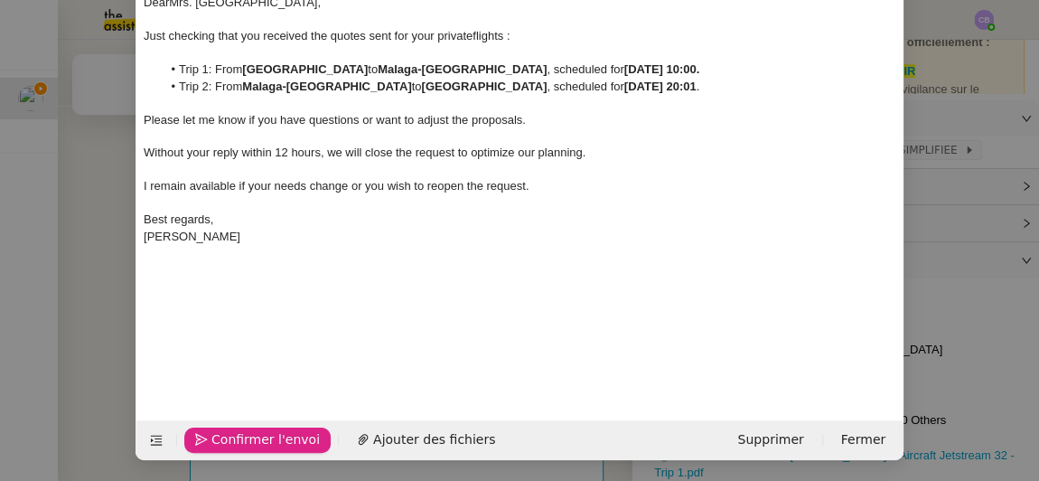
click at [249, 436] on span "Confirmer l'envoi" at bounding box center [265, 439] width 108 height 21
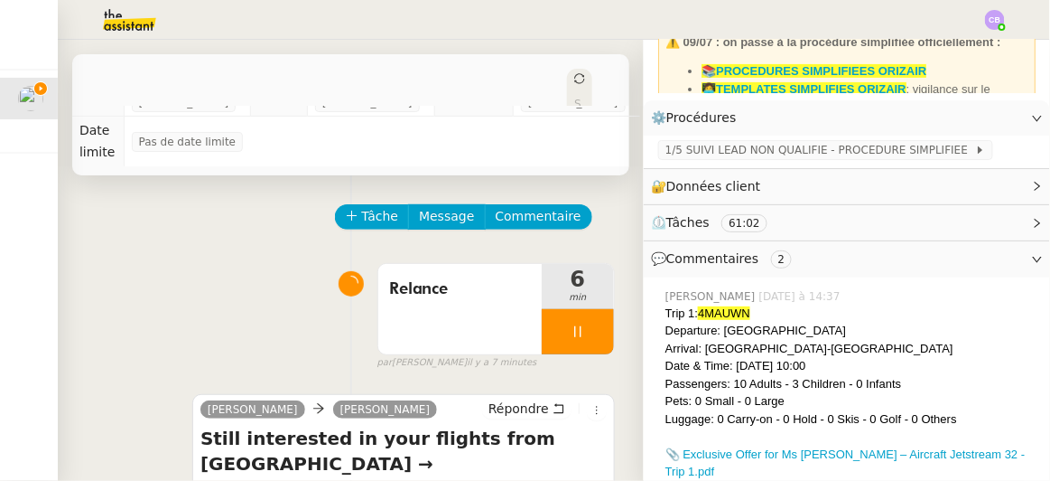
scroll to position [0, 0]
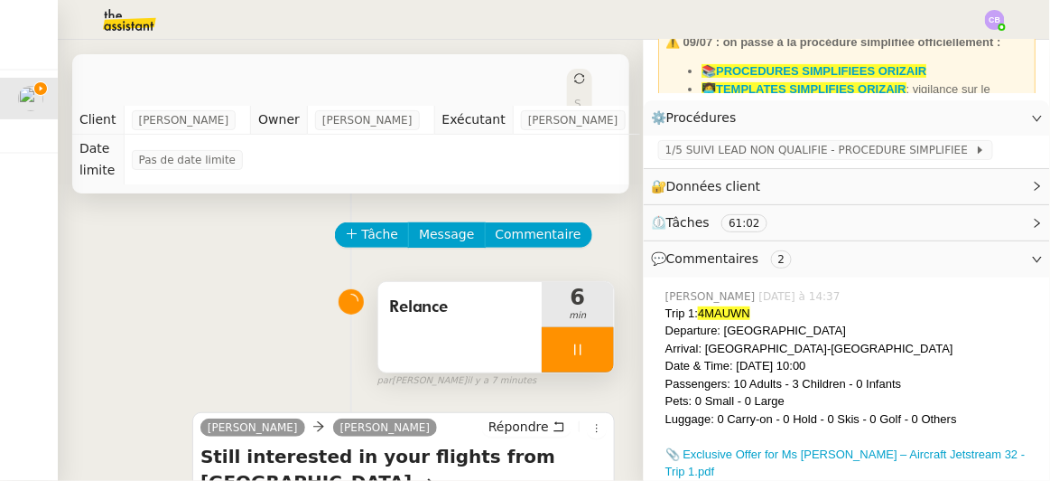
click at [542, 331] on div at bounding box center [578, 349] width 72 height 45
click at [590, 344] on icon at bounding box center [597, 349] width 14 height 10
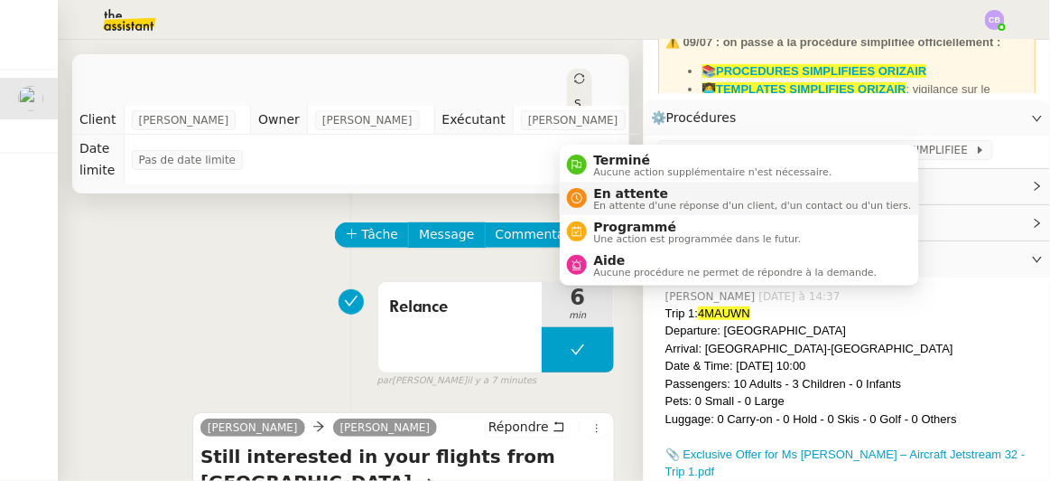
click at [611, 201] on span "En attente d'une réponse d'un client, d'un contact ou d'un tiers." at bounding box center [753, 206] width 318 height 10
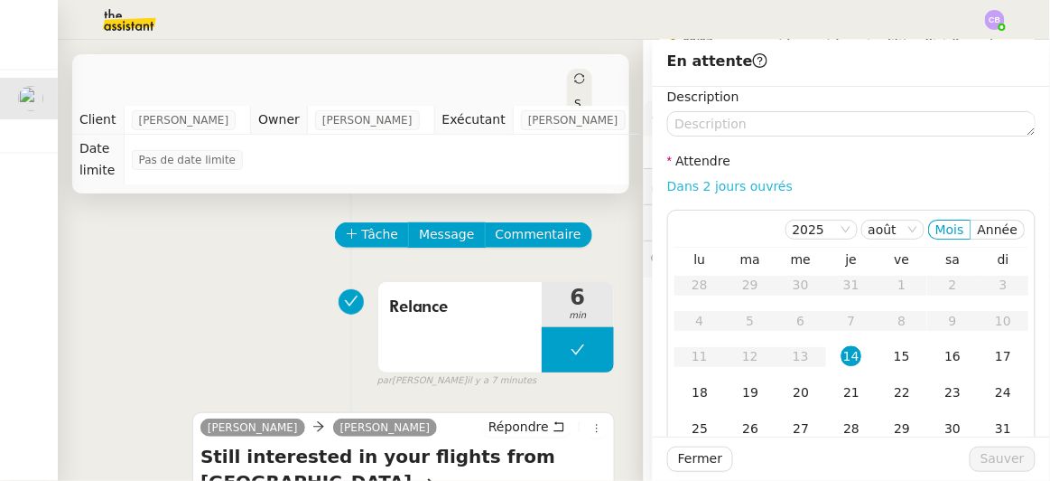
click at [728, 185] on link "Dans 2 jours ouvrés" at bounding box center [730, 186] width 126 height 14
type input "07:00"
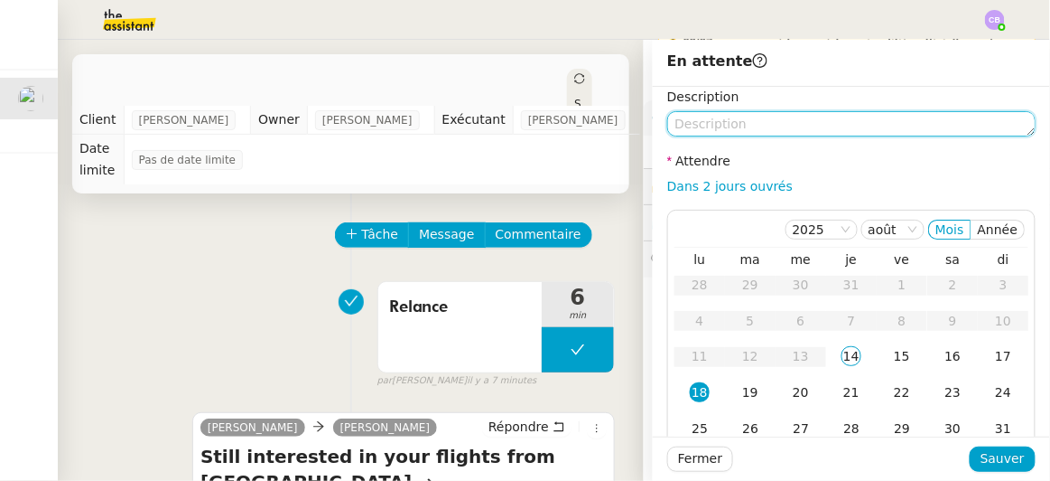
click at [730, 119] on textarea at bounding box center [851, 123] width 369 height 25
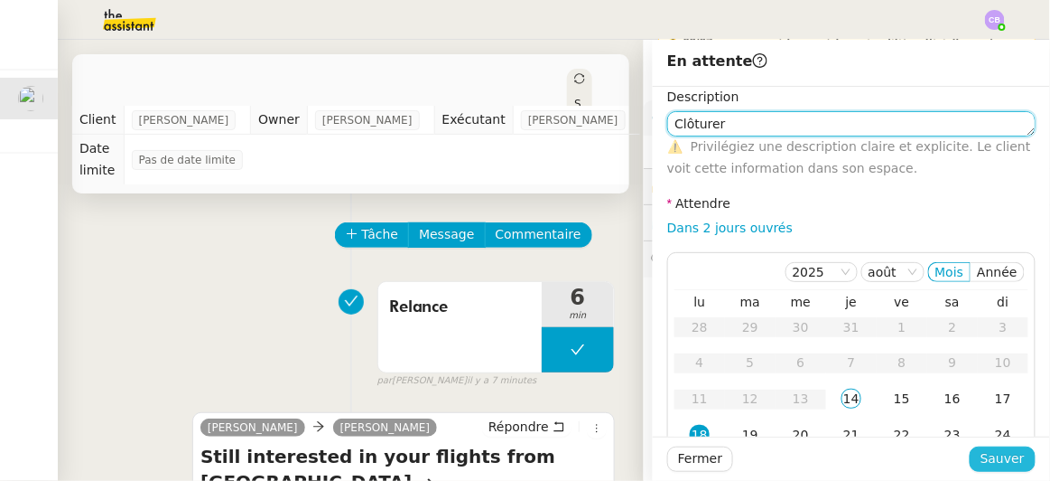
type textarea "Clôturer"
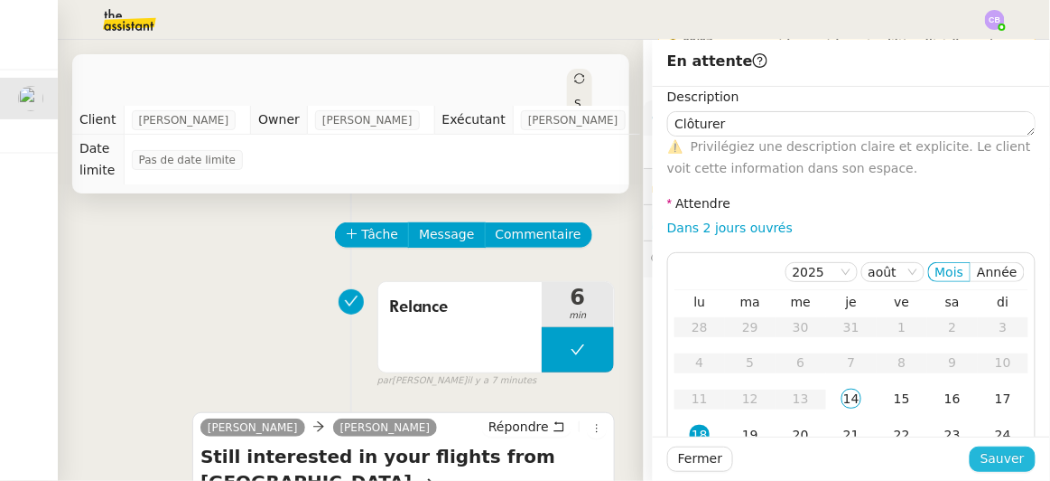
click at [1012, 453] on span "Sauver" at bounding box center [1003, 458] width 44 height 21
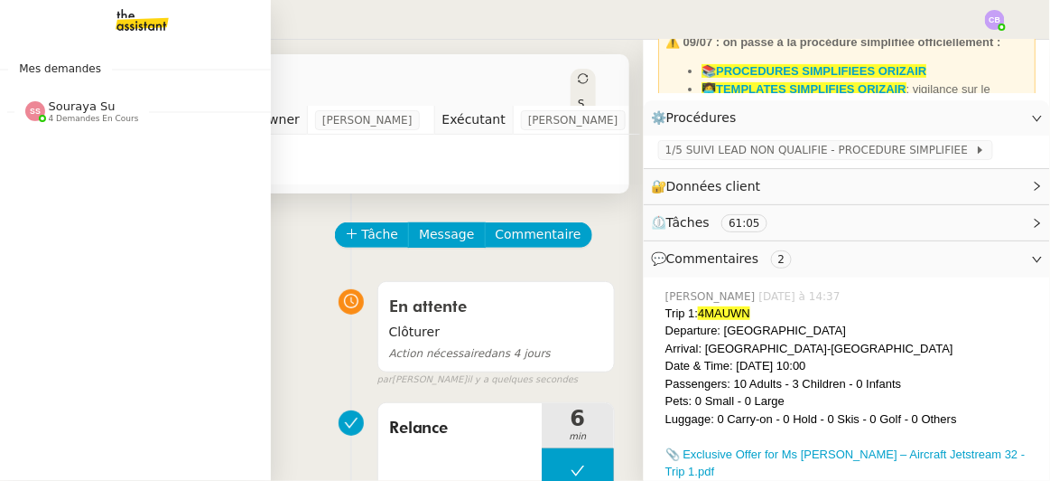
click at [76, 111] on span "Souraya Su" at bounding box center [82, 106] width 67 height 14
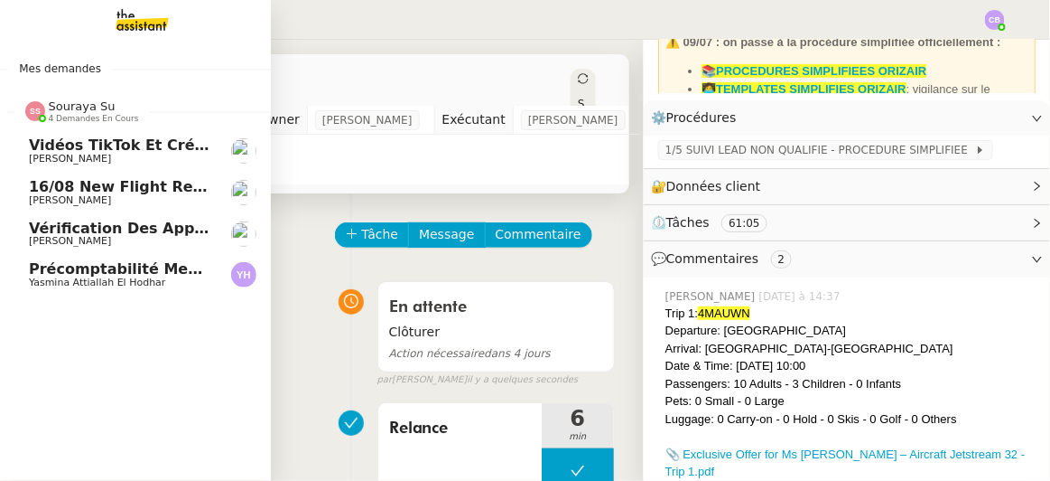
click at [76, 111] on span "Souraya Su" at bounding box center [82, 106] width 67 height 14
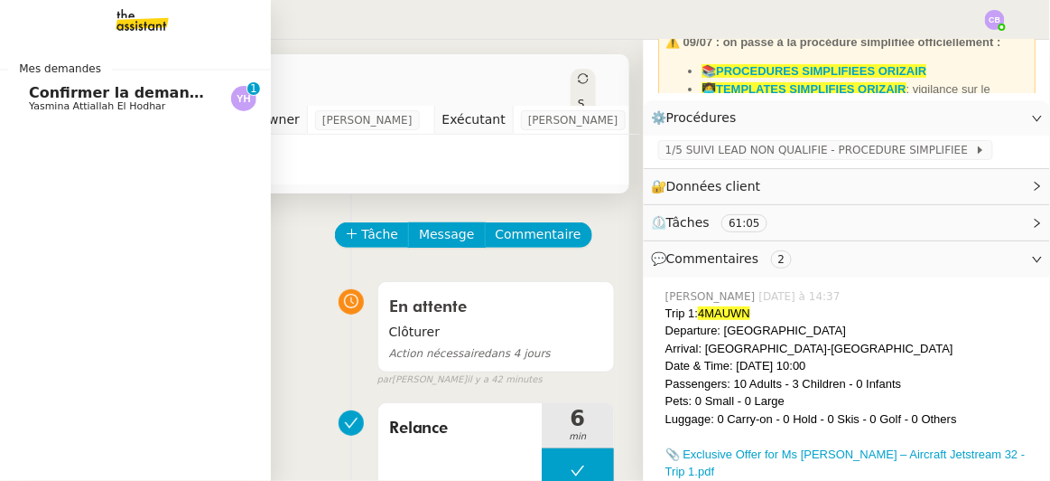
click at [107, 103] on span "Yasmina Attiallah El Hodhar" at bounding box center [97, 106] width 136 height 12
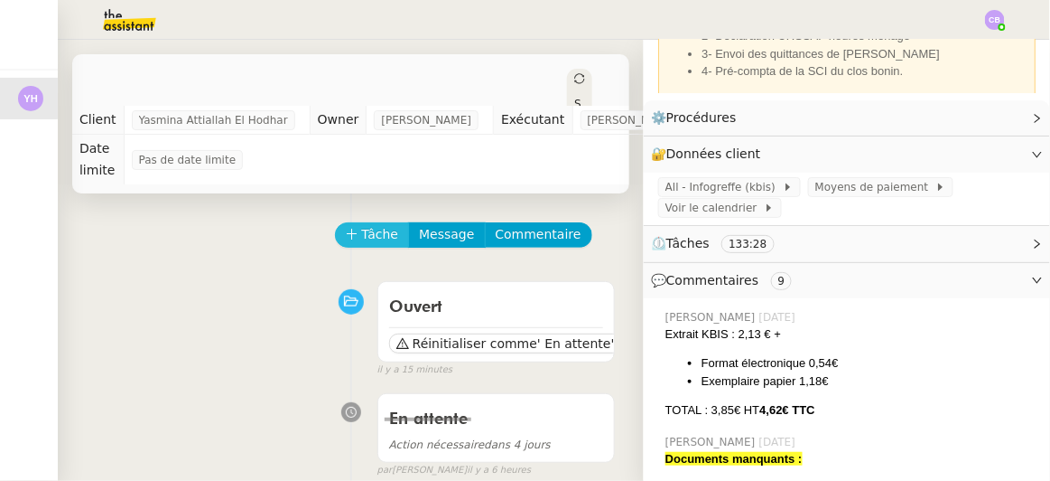
click at [374, 236] on span "Tâche" at bounding box center [380, 234] width 37 height 21
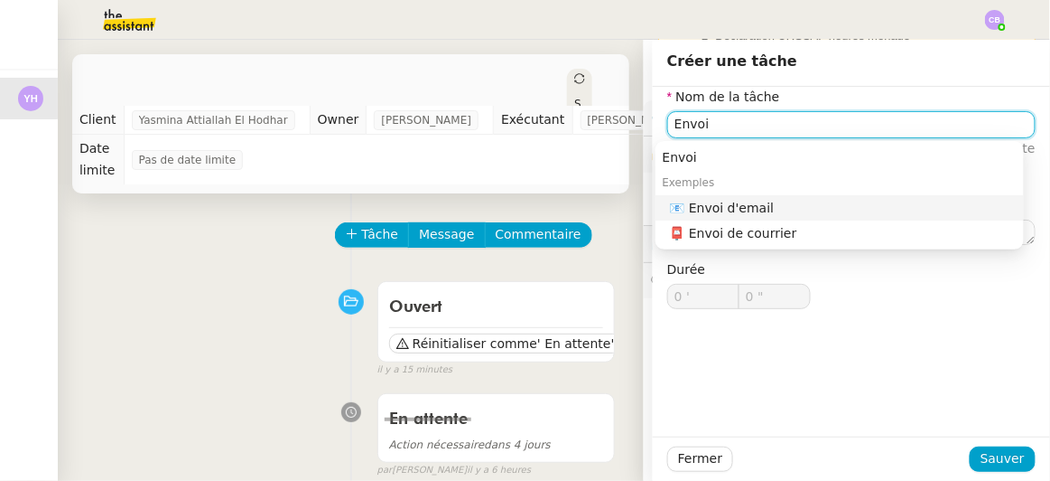
click at [719, 204] on div "📧 Envoi d'email" at bounding box center [843, 208] width 347 height 16
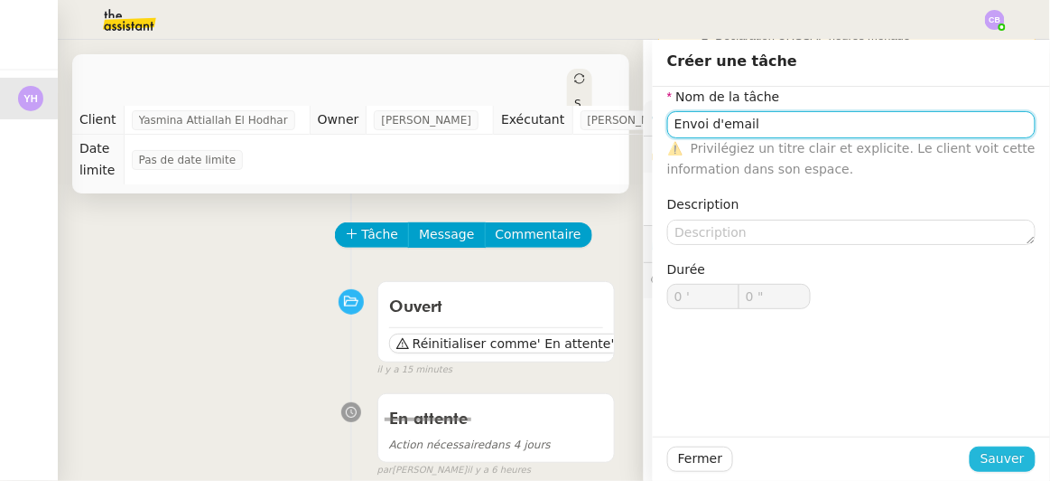
type input "Envoi d'email"
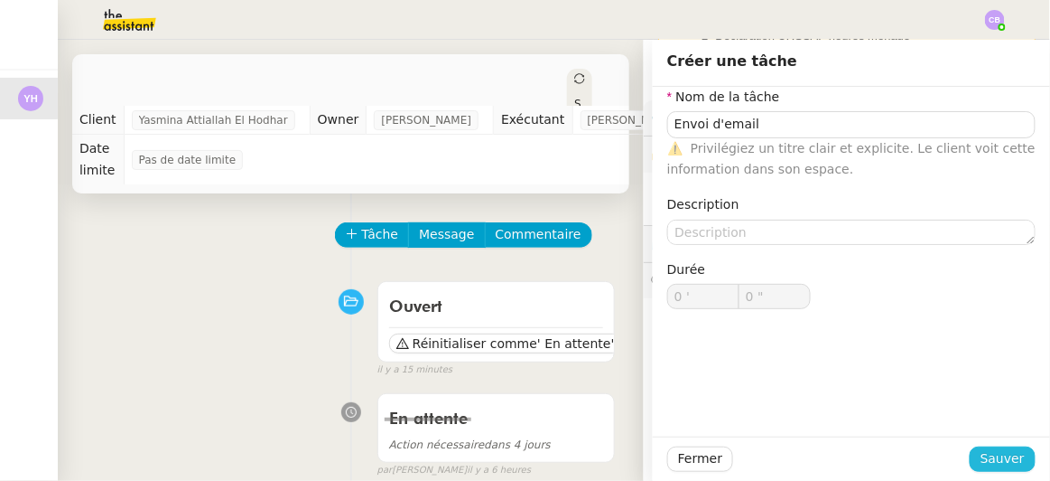
click at [986, 457] on span "Sauver" at bounding box center [1003, 458] width 44 height 21
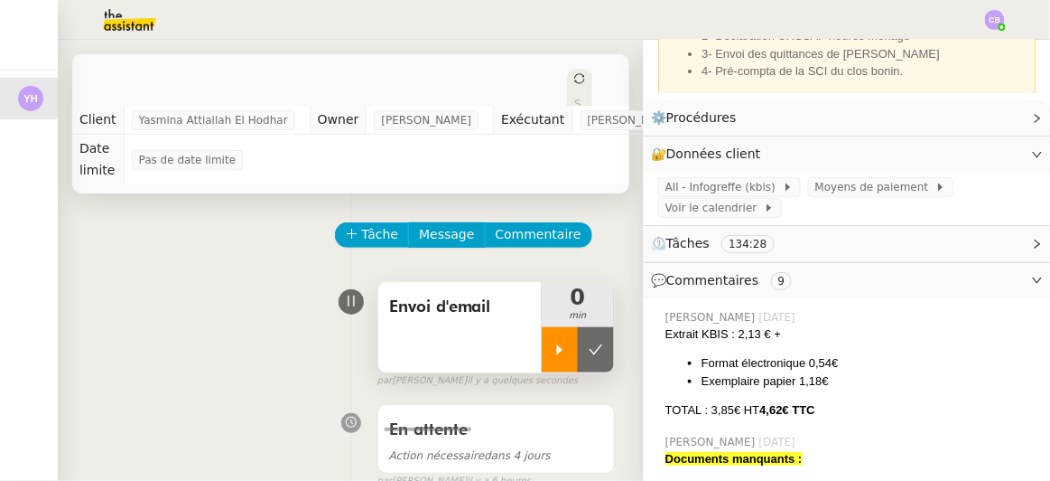
click at [542, 359] on div at bounding box center [560, 349] width 36 height 45
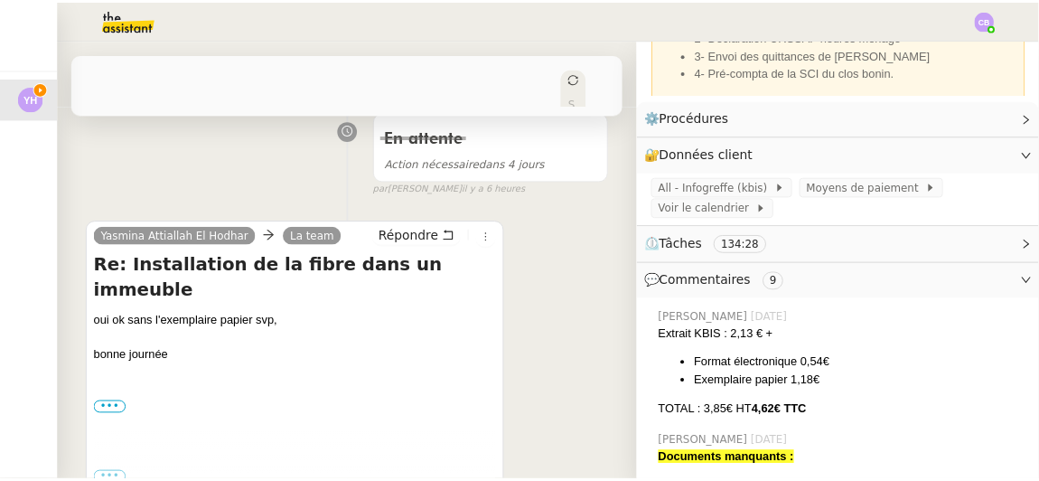
scroll to position [295, 0]
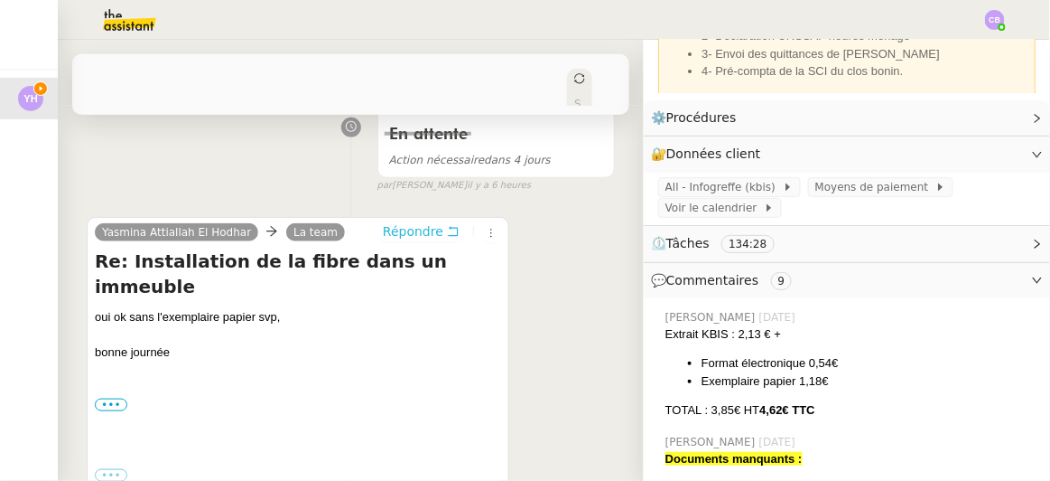
click at [404, 235] on span "Répondre" at bounding box center [413, 231] width 61 height 18
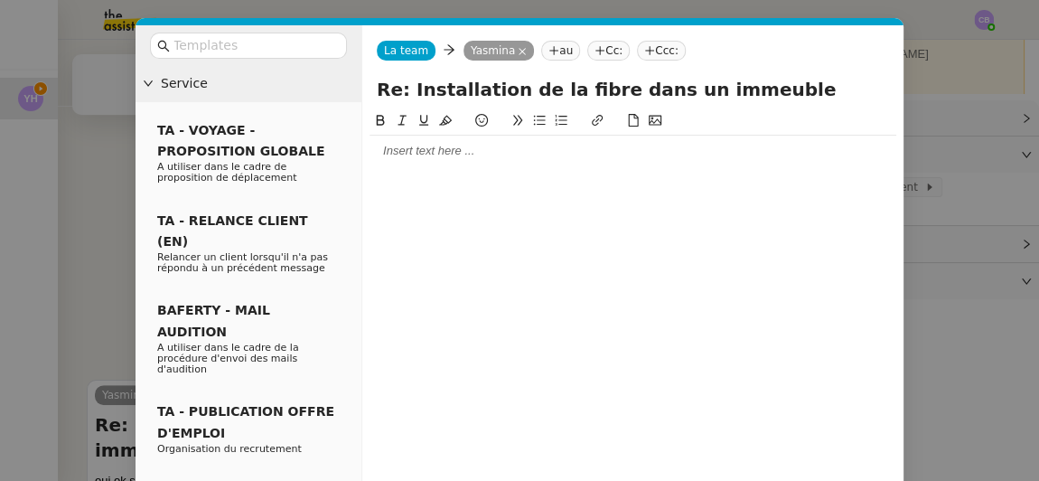
click at [428, 145] on div at bounding box center [632, 151] width 527 height 16
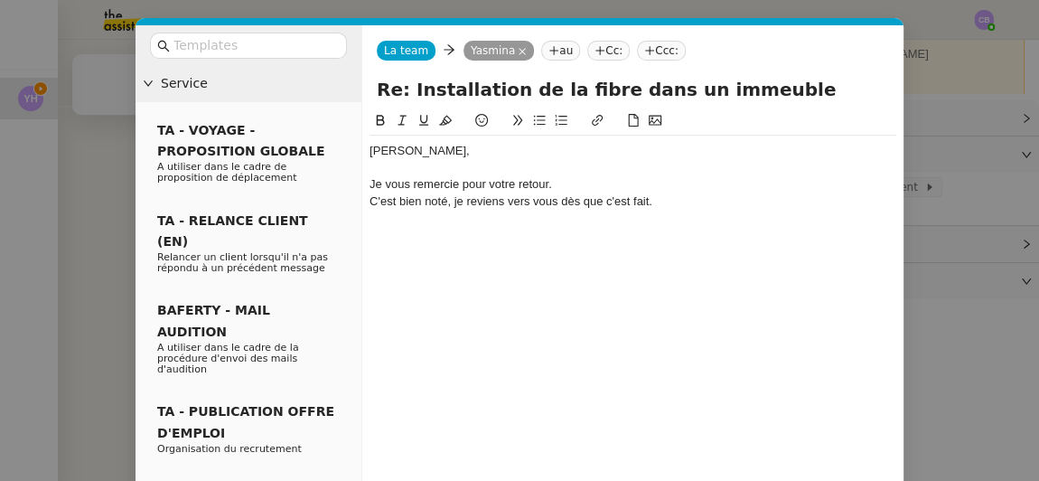
click at [424, 239] on div at bounding box center [632, 235] width 527 height 16
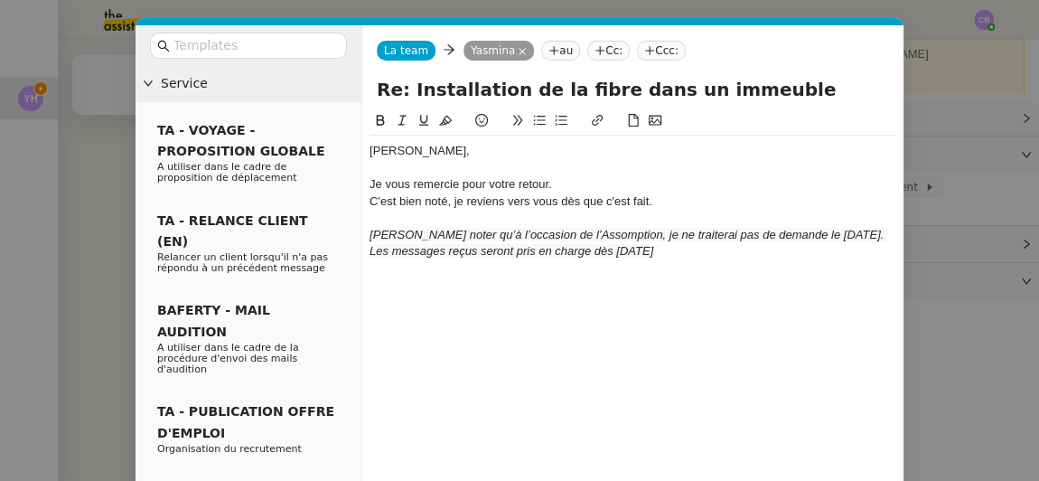
scroll to position [0, 0]
drag, startPoint x: 418, startPoint y: 283, endPoint x: 370, endPoint y: 284, distance: 47.9
click at [370, 284] on div "Merci," at bounding box center [632, 284] width 527 height 16
click at [398, 126] on icon at bounding box center [402, 120] width 13 height 13
click at [427, 291] on div "Merci," at bounding box center [632, 284] width 527 height 16
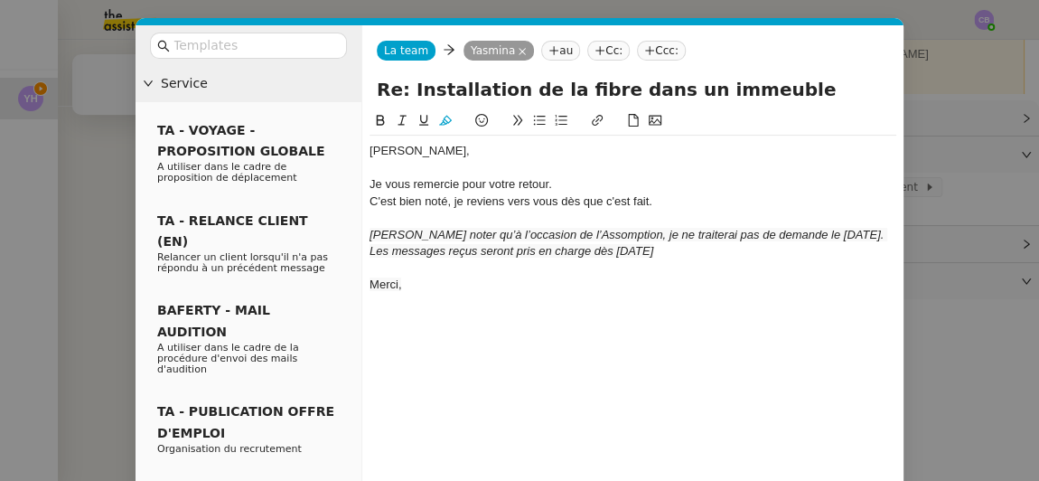
drag, startPoint x: 747, startPoint y: 254, endPoint x: 370, endPoint y: 234, distance: 377.2
click at [370, 234] on div "[PERSON_NAME] noter qu’à l’occasion de l’Assomption, je ne traiterai pas de dem…" at bounding box center [632, 243] width 527 height 33
click at [445, 125] on icon at bounding box center [445, 121] width 13 height 10
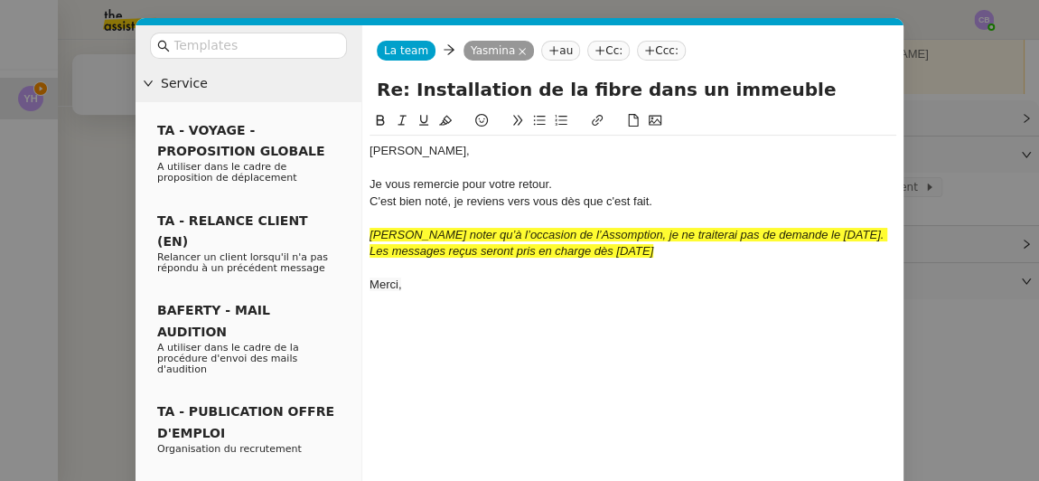
click at [481, 268] on div at bounding box center [632, 268] width 527 height 16
drag, startPoint x: 744, startPoint y: 247, endPoint x: 370, endPoint y: 230, distance: 374.3
click at [370, 230] on div "[PERSON_NAME] noter qu’à l’occasion de l’Assomption, je ne traiterai pas de dem…" at bounding box center [632, 243] width 527 height 33
click at [439, 120] on icon at bounding box center [445, 120] width 13 height 13
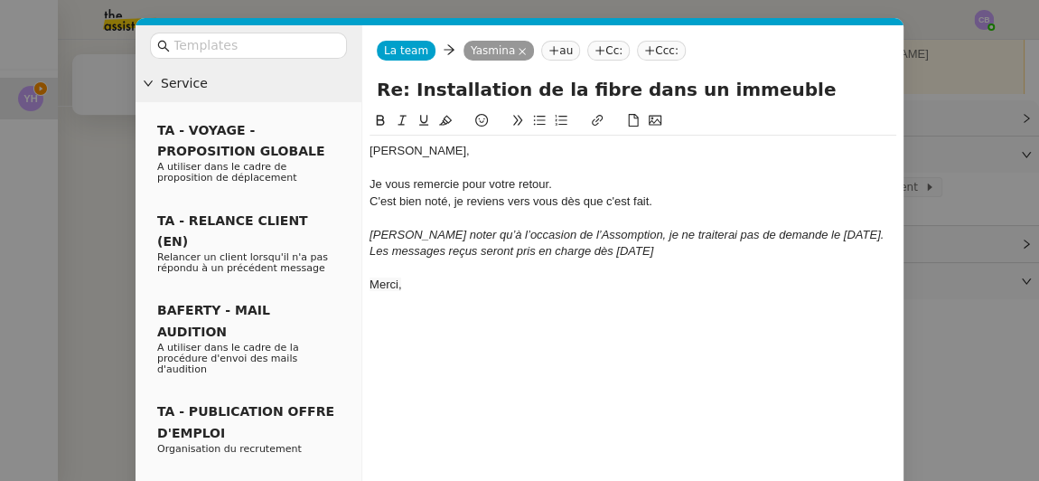
click at [620, 182] on div "Je vous remercie pour votre retour." at bounding box center [632, 184] width 527 height 16
click at [610, 294] on div "[PERSON_NAME], Je vous remercie pour votre retour. C'est bien noté, je reviens …" at bounding box center [632, 217] width 527 height 164
click at [629, 365] on div "[PERSON_NAME], Je vous remercie pour votre retour. C'est bien noté, je reviens …" at bounding box center [632, 325] width 527 height 430
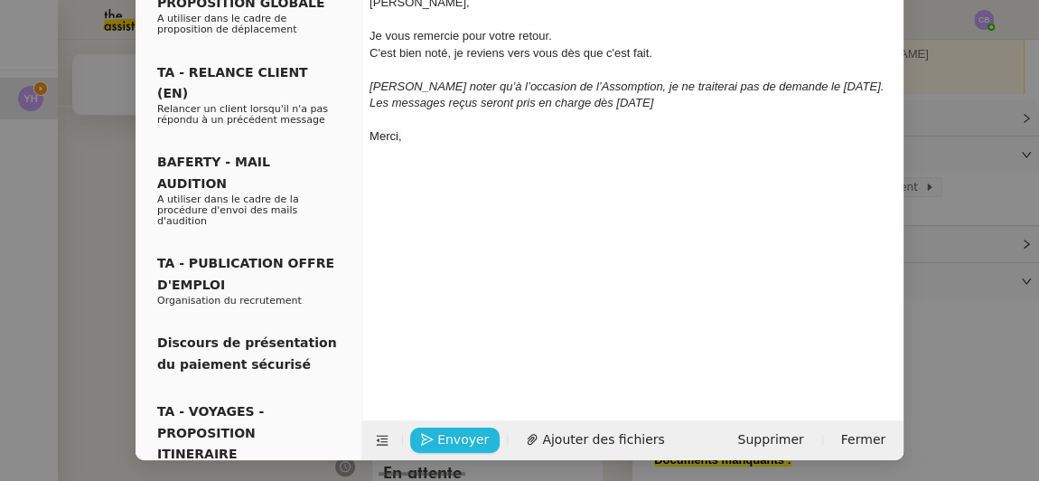
click at [467, 438] on span "Envoyer" at bounding box center [462, 439] width 51 height 21
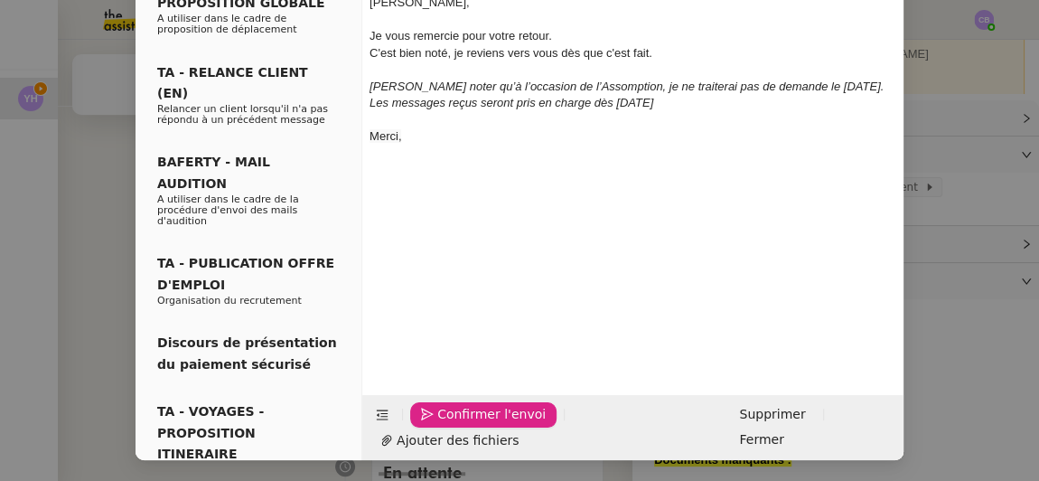
click at [467, 425] on span "Confirmer l'envoi" at bounding box center [491, 414] width 108 height 21
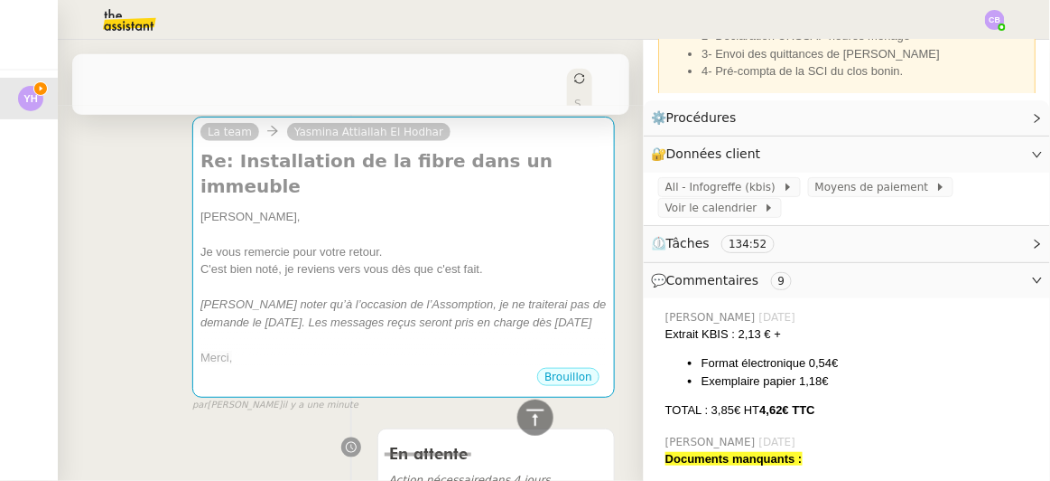
scroll to position [581, 0]
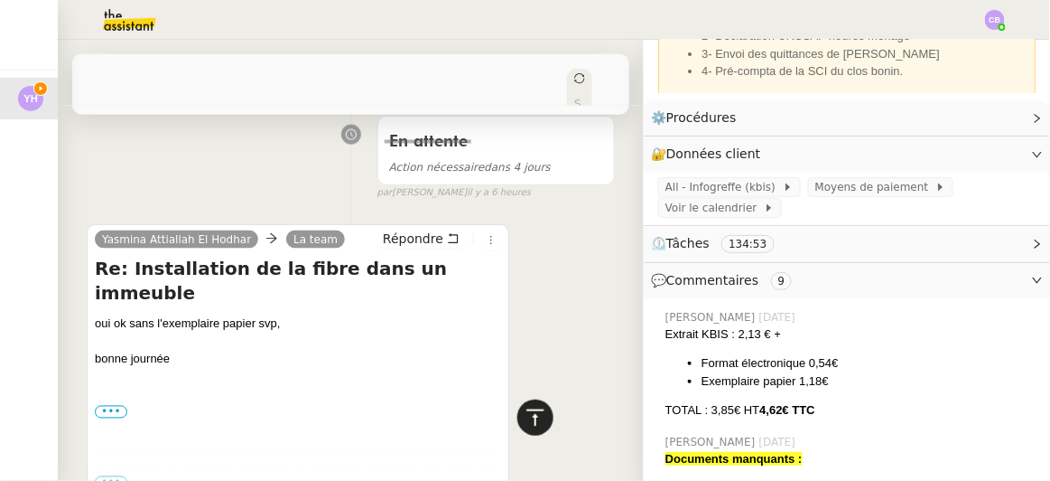
click at [525, 417] on icon at bounding box center [536, 417] width 22 height 22
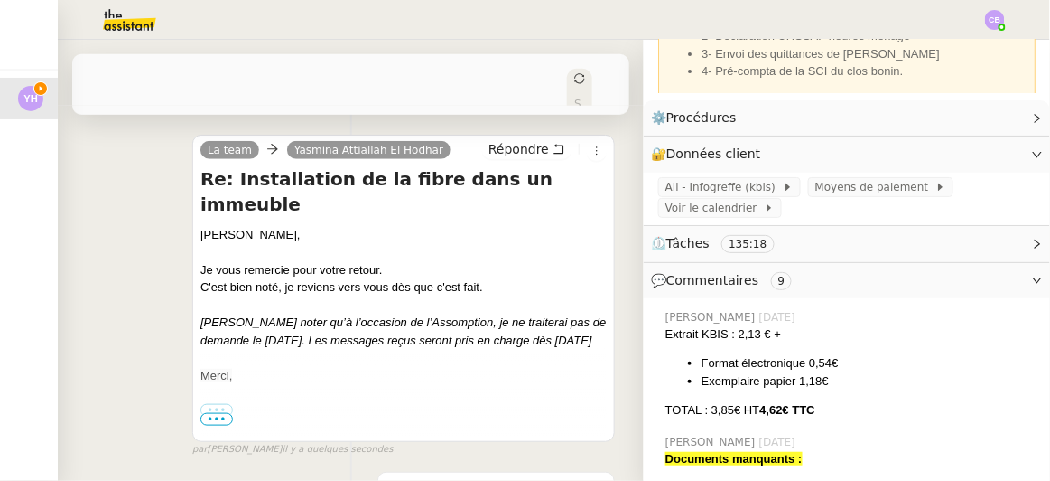
scroll to position [0, 0]
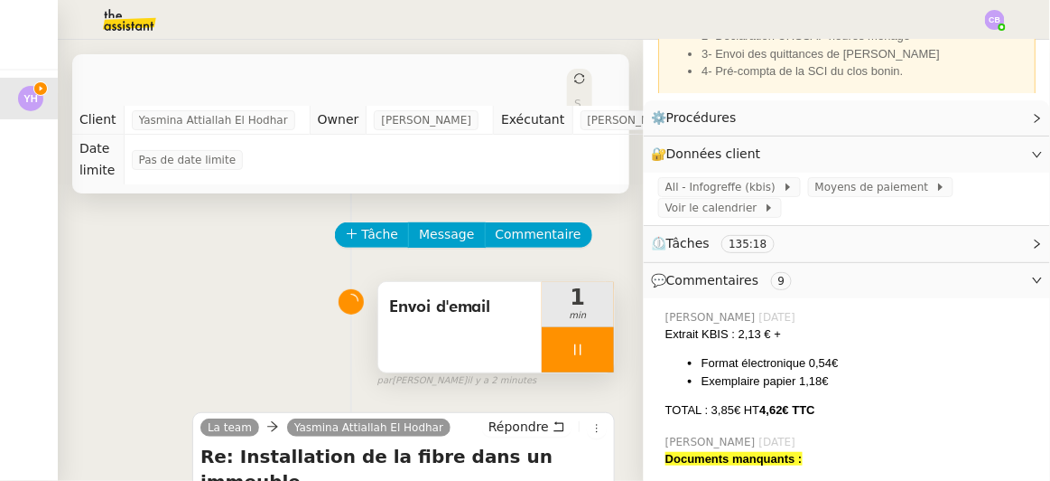
click at [545, 346] on div at bounding box center [578, 349] width 72 height 45
click at [589, 348] on icon at bounding box center [596, 349] width 14 height 14
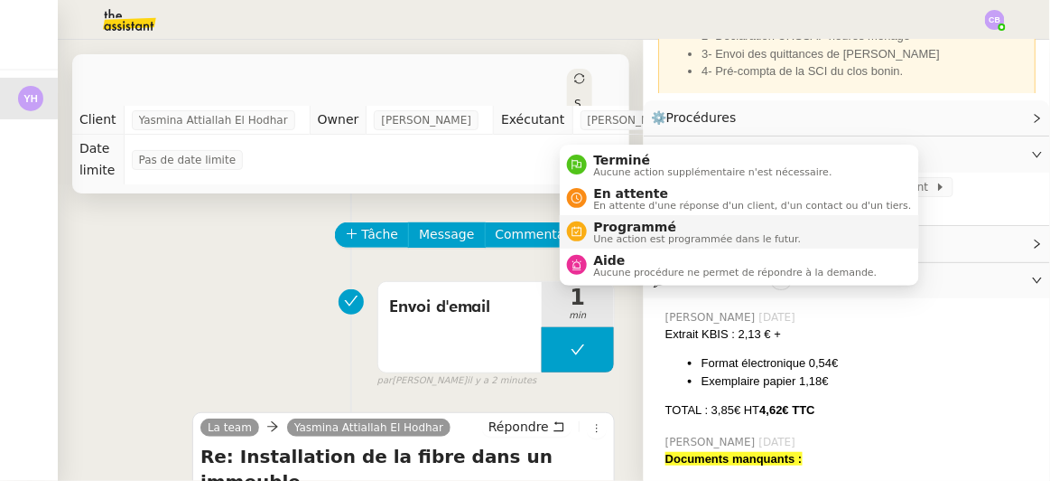
click at [623, 230] on span "Programmé" at bounding box center [698, 226] width 208 height 14
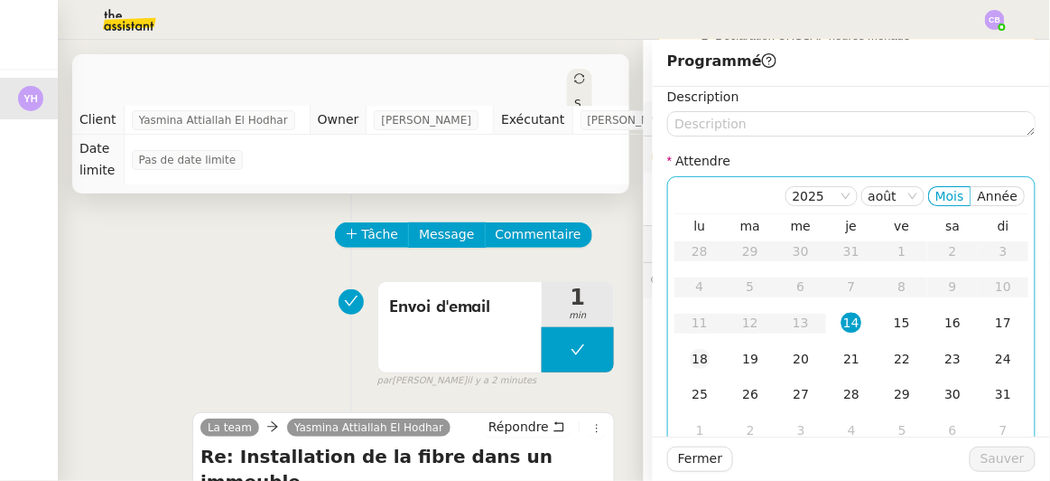
click at [695, 356] on div "18" at bounding box center [700, 359] width 20 height 20
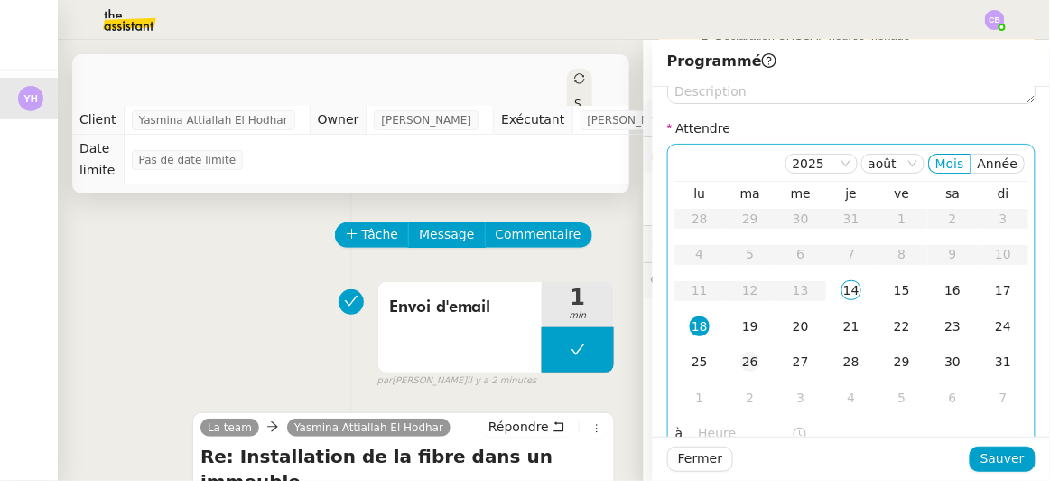
scroll to position [51, 0]
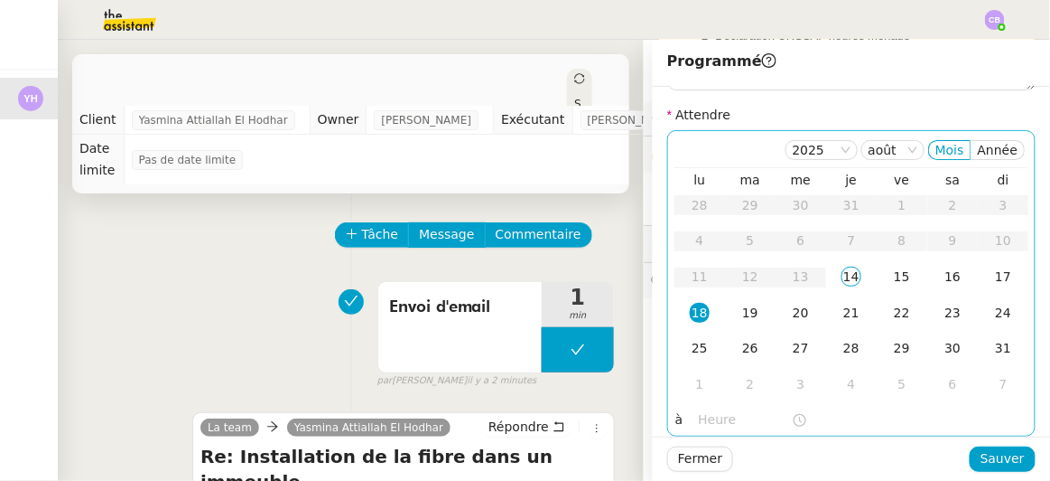
click at [700, 423] on nz-time-picker at bounding box center [753, 419] width 122 height 25
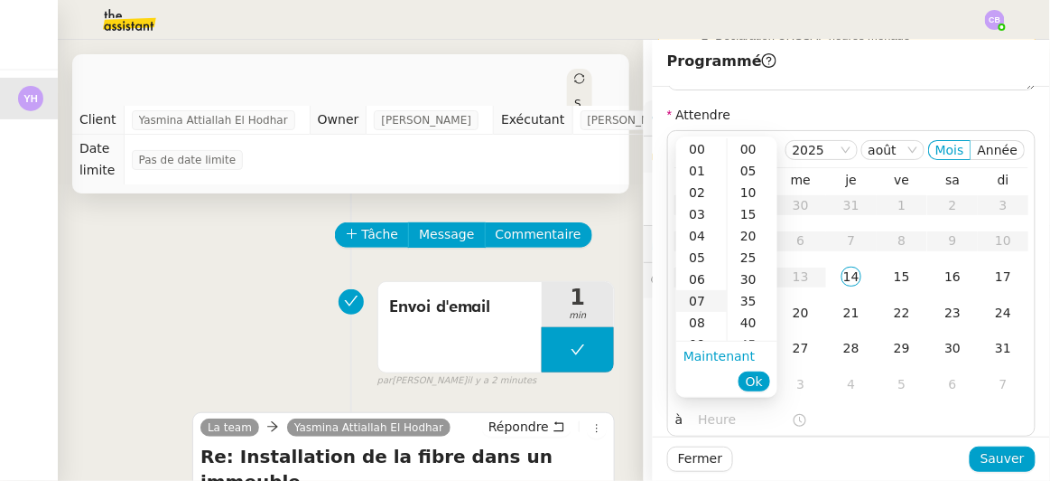
click at [694, 305] on div "07" at bounding box center [702, 301] width 51 height 22
click at [749, 148] on div "00" at bounding box center [753, 149] width 50 height 22
type input "07:00"
click at [755, 385] on span "Ok" at bounding box center [754, 381] width 17 height 18
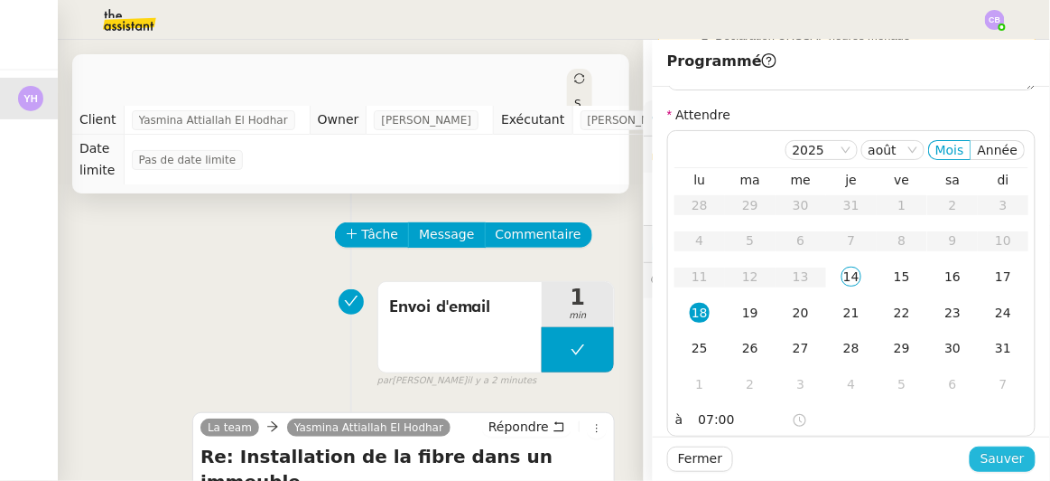
click at [985, 458] on span "Sauver" at bounding box center [1003, 458] width 44 height 21
